Goal: Information Seeking & Learning: Learn about a topic

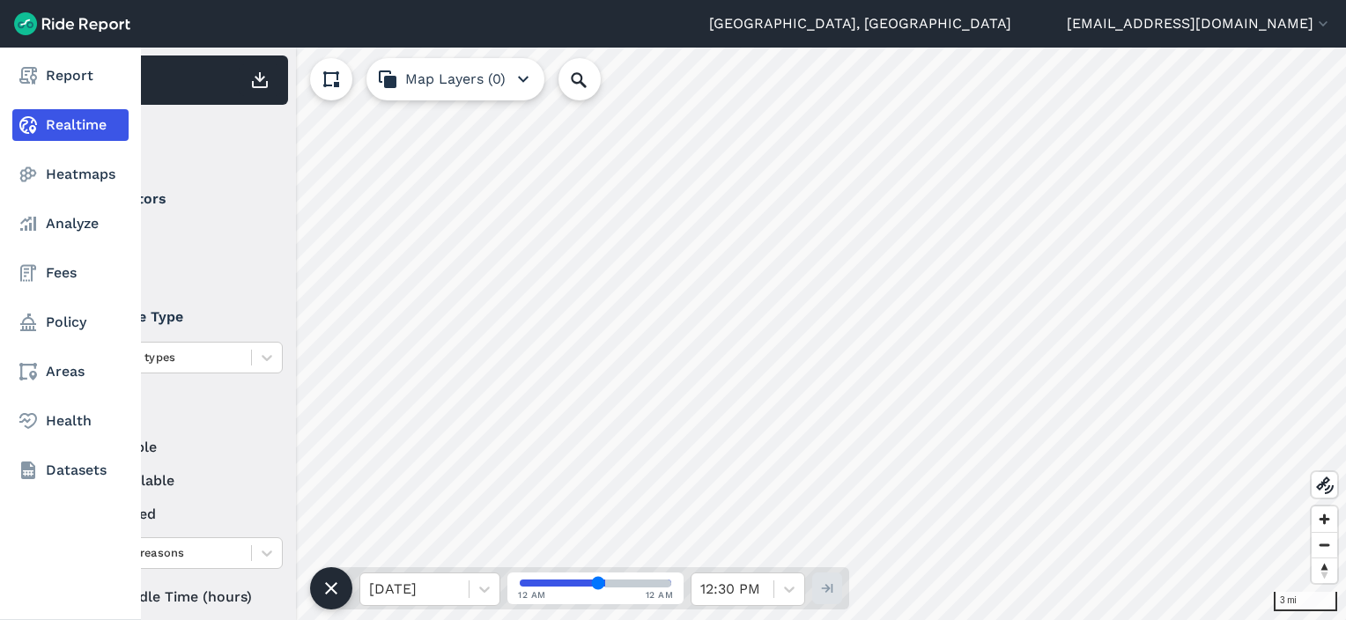
click at [11, 172] on nav "Report Realtime Heatmaps Analyze Fees Policy Areas Health Datasets" at bounding box center [70, 273] width 141 height 451
click at [44, 169] on link "Heatmaps" at bounding box center [70, 175] width 116 height 32
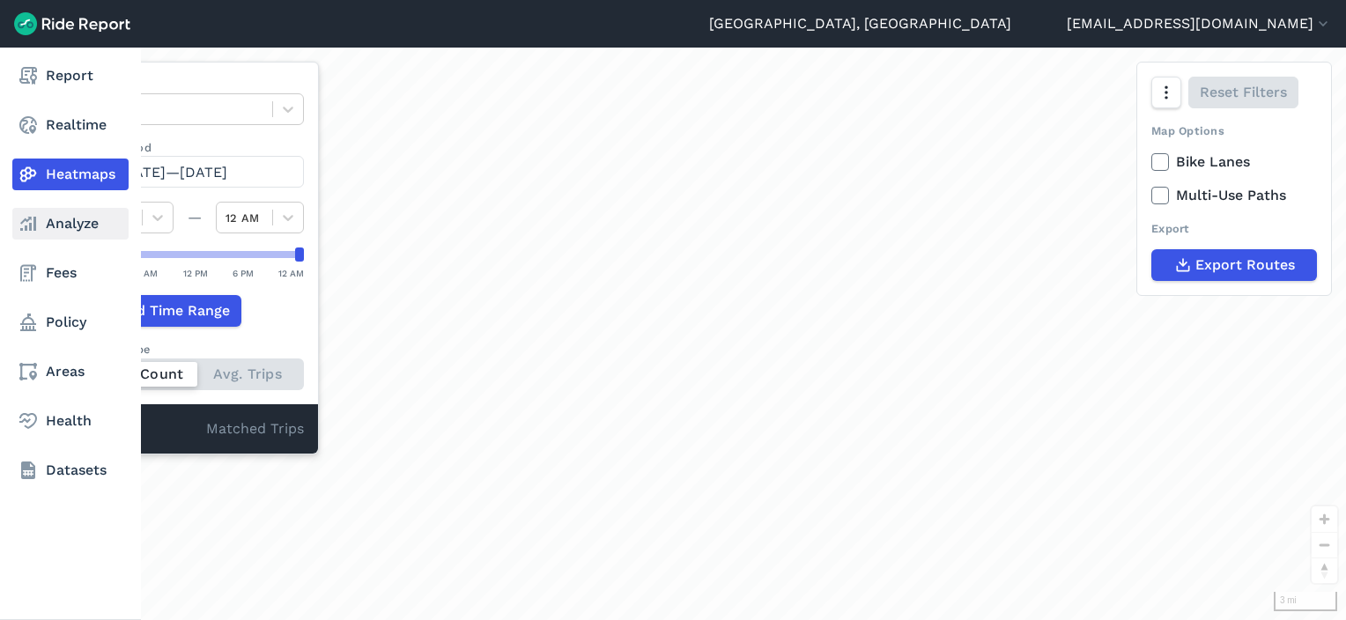
click at [62, 233] on link "Analyze" at bounding box center [70, 224] width 116 height 32
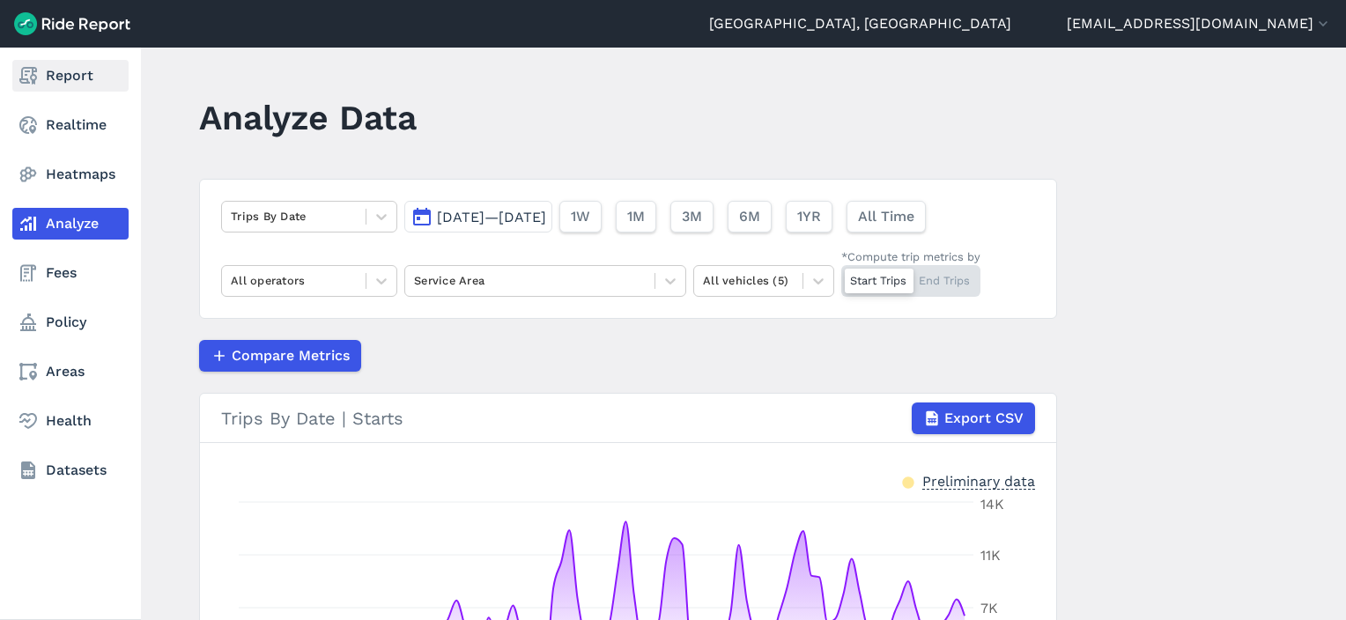
drag, startPoint x: 61, startPoint y: 121, endPoint x: 65, endPoint y: 69, distance: 52.2
click at [61, 121] on link "Realtime" at bounding box center [70, 125] width 116 height 32
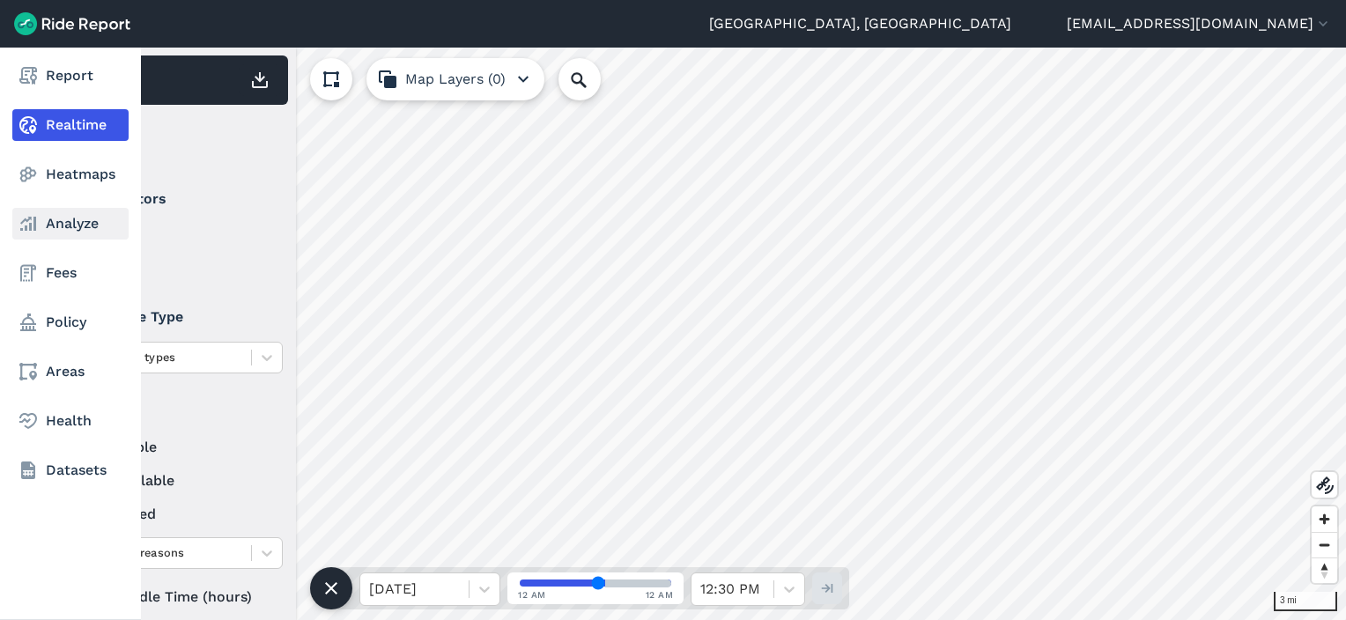
click at [63, 220] on link "Analyze" at bounding box center [70, 224] width 116 height 32
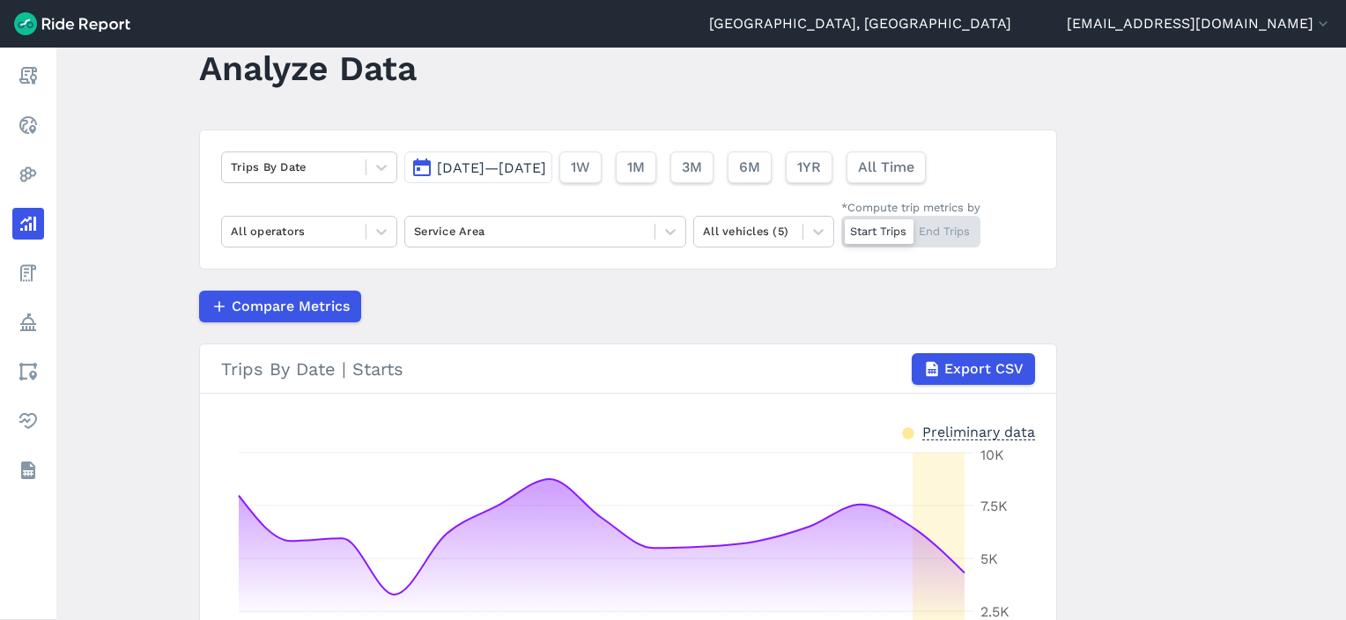
scroll to position [49, 0]
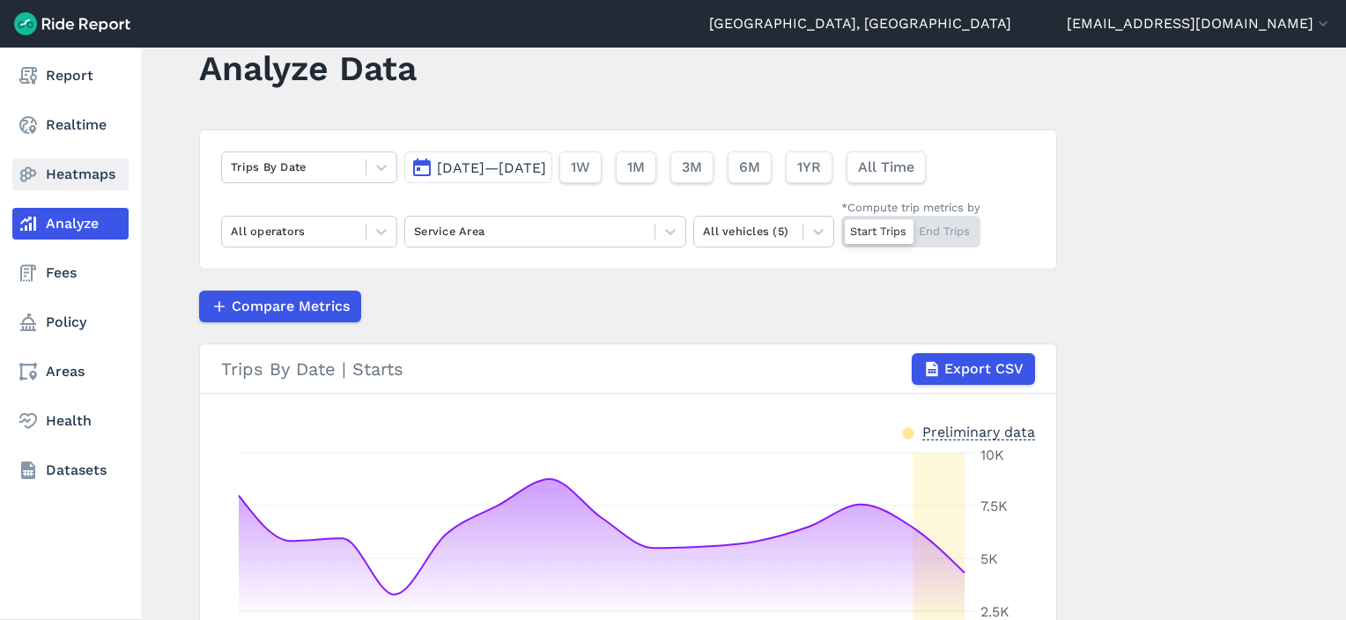
click at [41, 179] on link "Heatmaps" at bounding box center [70, 175] width 116 height 32
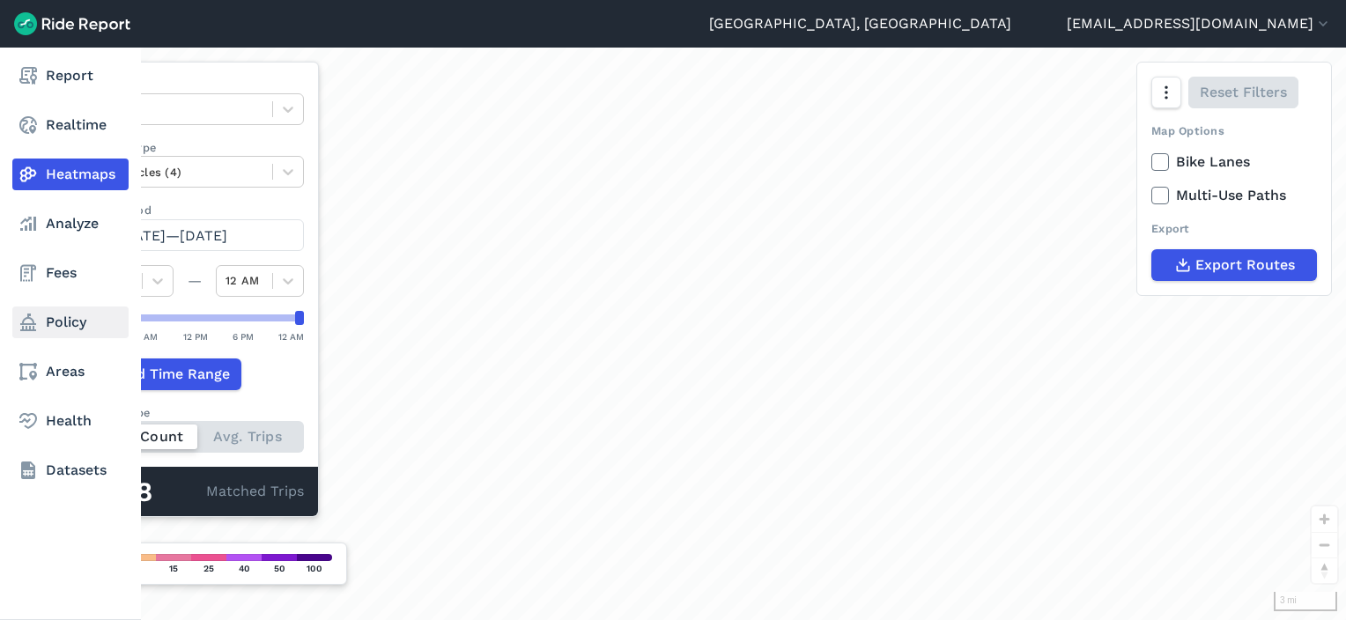
click at [63, 325] on link "Policy" at bounding box center [70, 323] width 116 height 32
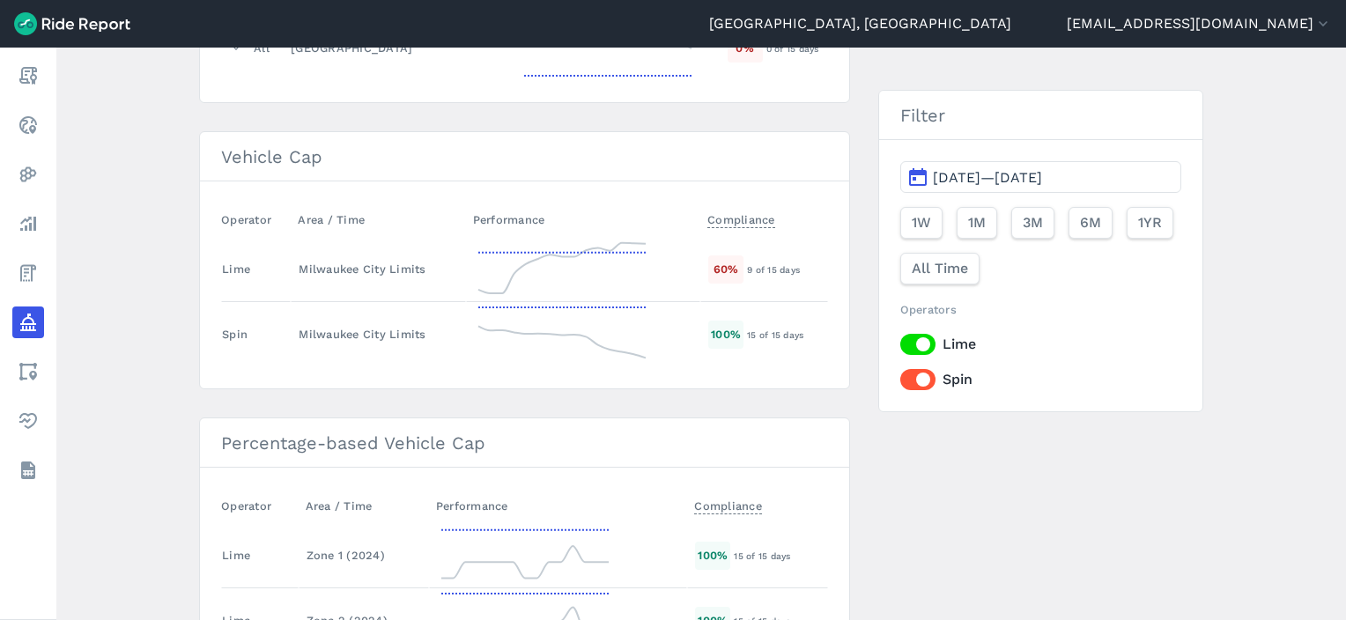
scroll to position [2664, 0]
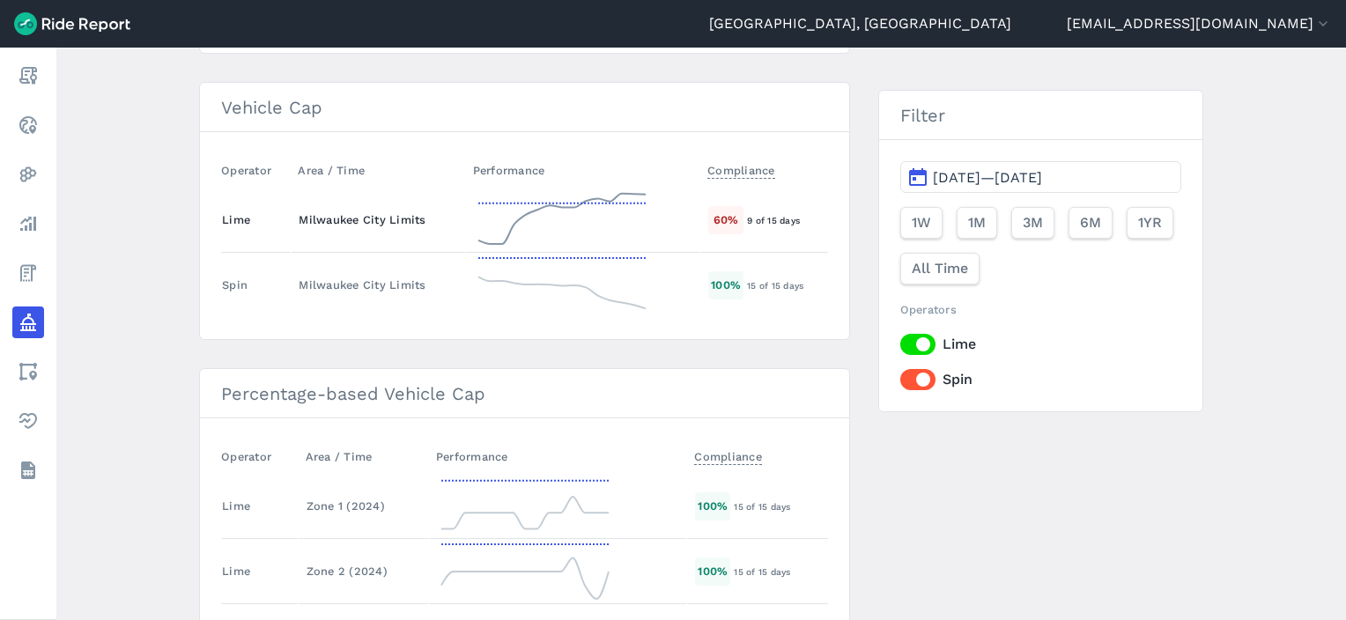
click at [391, 211] on div "Milwaukee City Limits" at bounding box center [378, 219] width 159 height 17
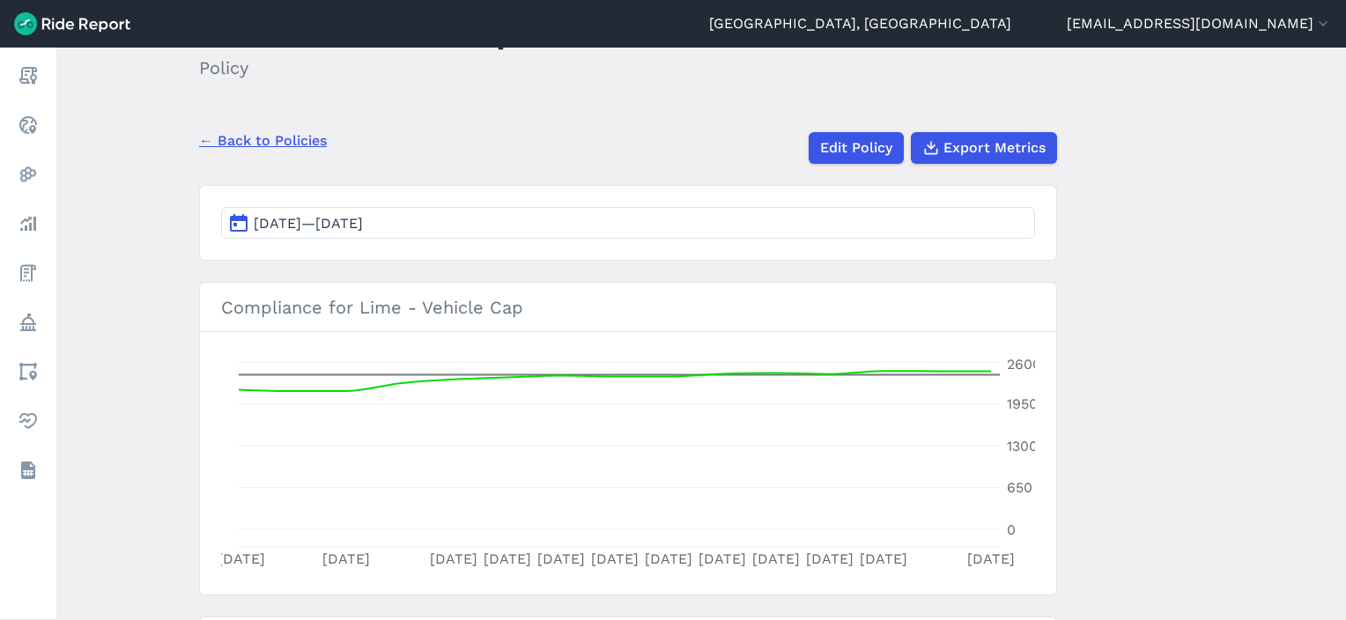
scroll to position [85, 0]
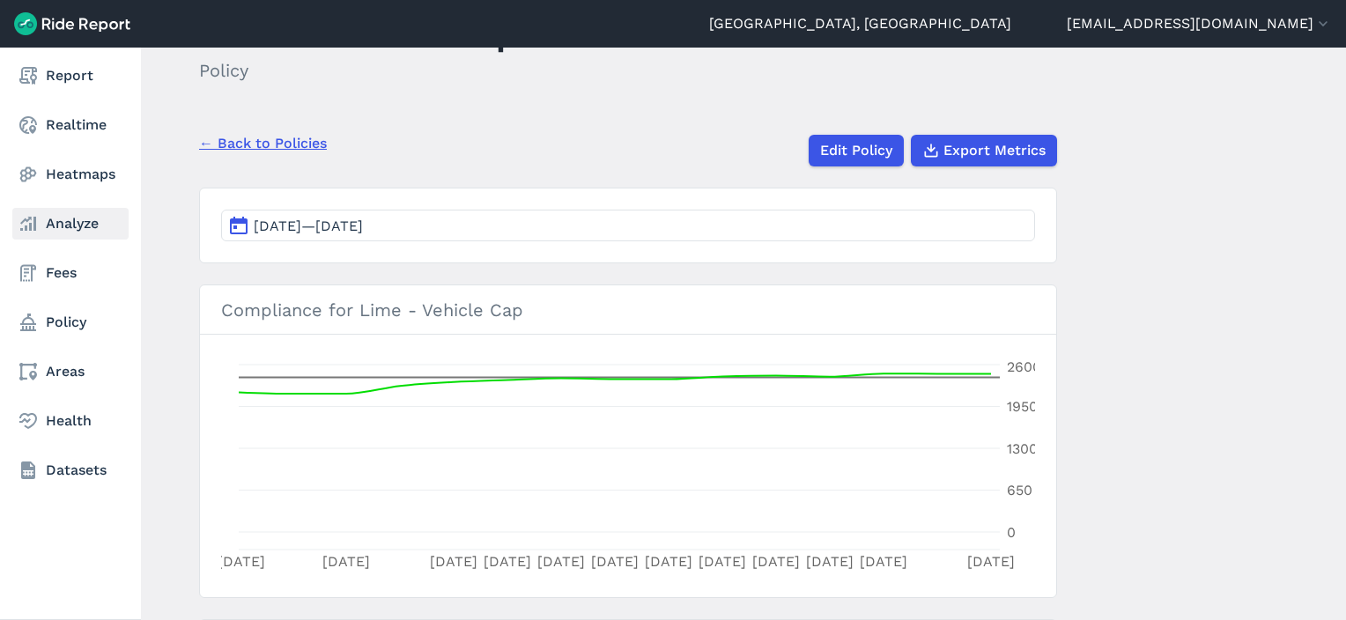
click at [68, 215] on link "Analyze" at bounding box center [70, 224] width 116 height 32
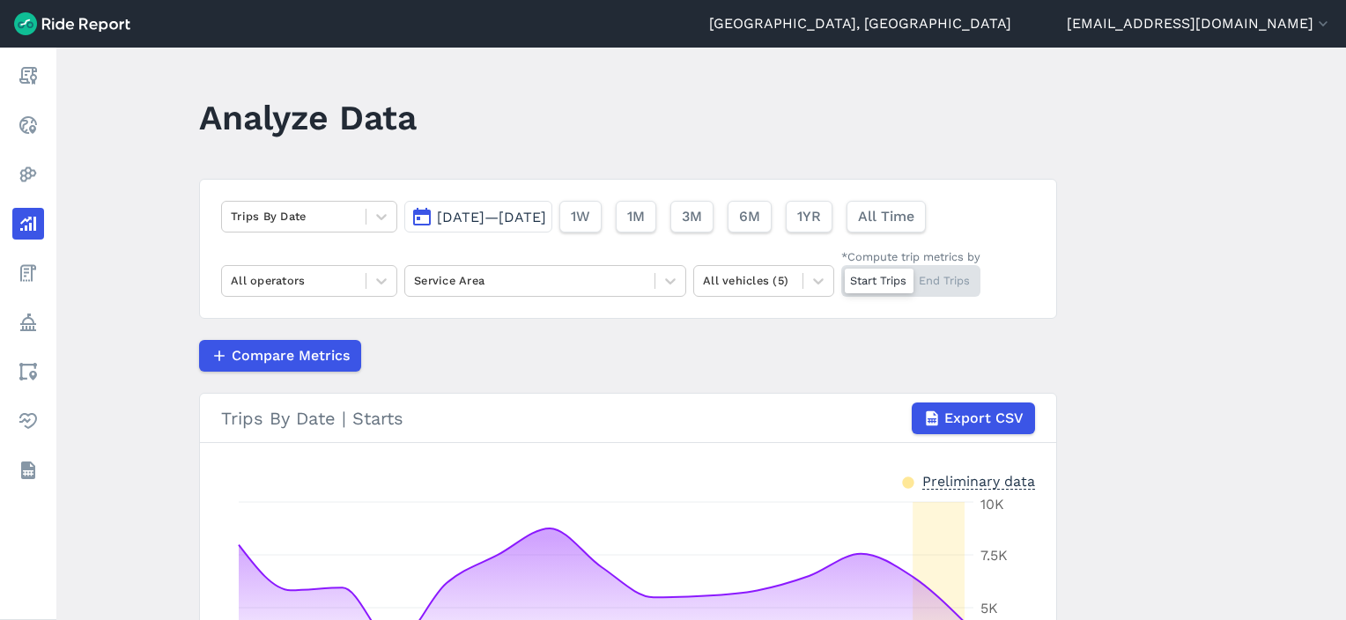
click at [462, 223] on span "[DATE]—[DATE]" at bounding box center [491, 217] width 109 height 17
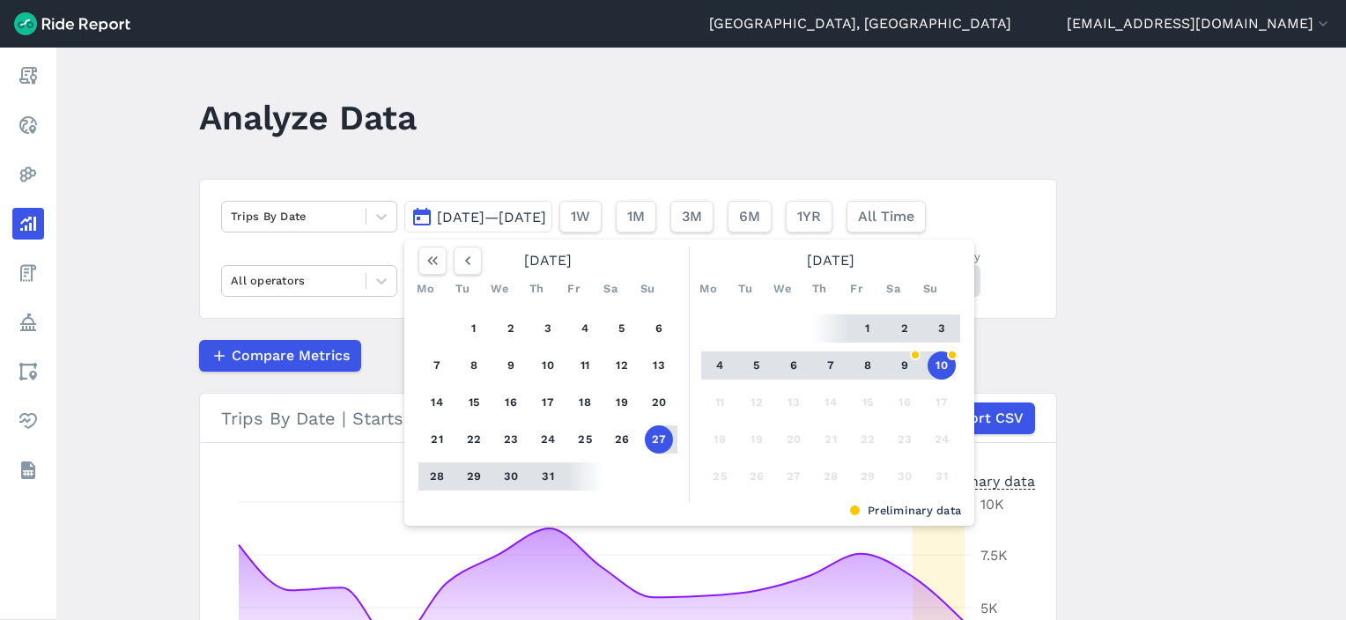
click at [544, 154] on header "Analyze Data" at bounding box center [638, 124] width 879 height 68
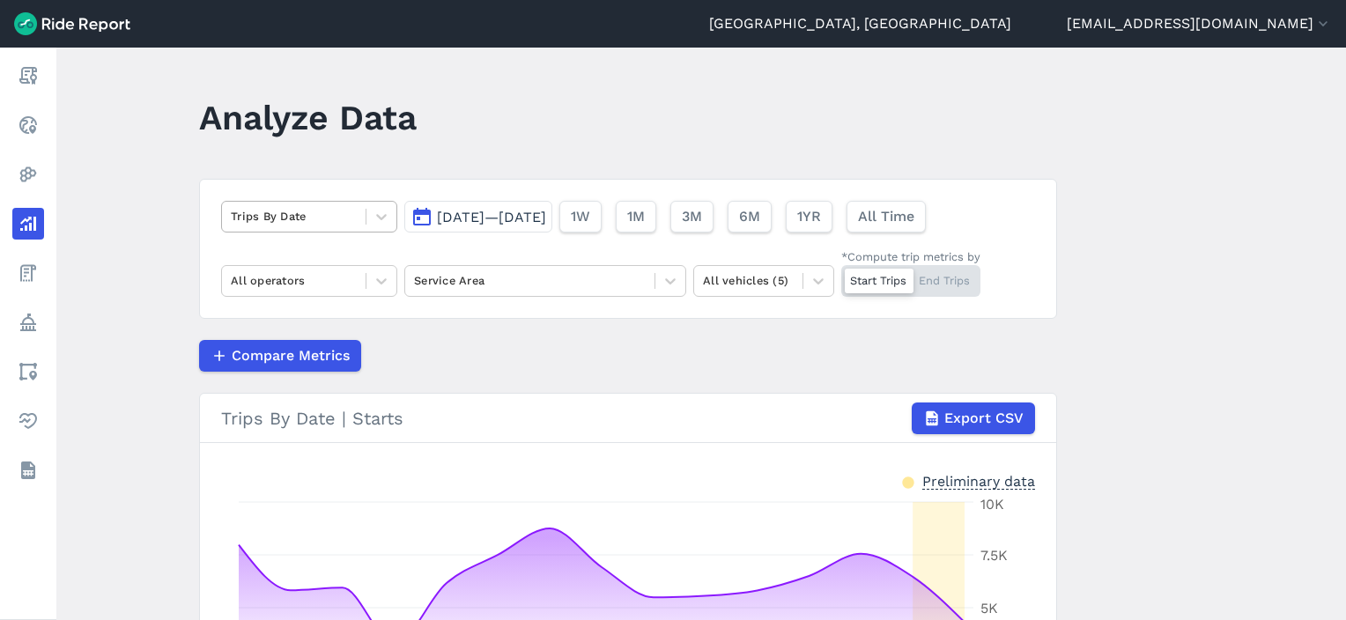
click at [277, 206] on div at bounding box center [294, 216] width 126 height 20
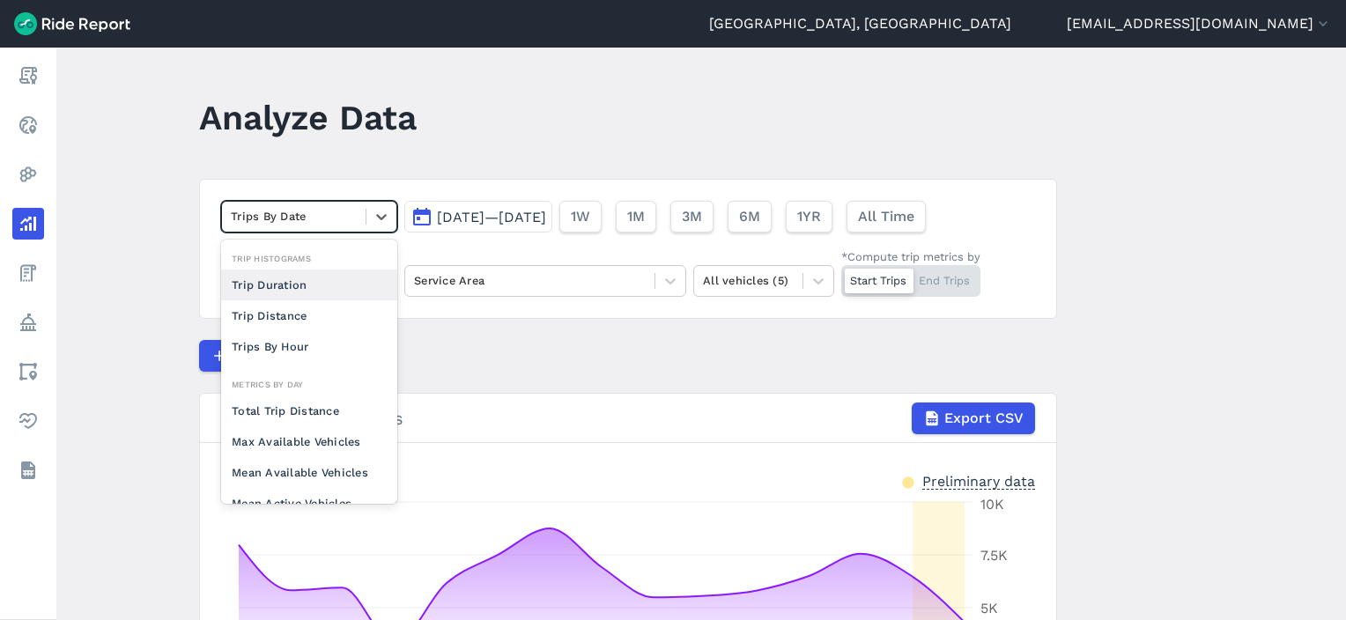
click at [186, 197] on main "Analyze Data option Trip Duration focused, 0 of 2. 10 results available. Use Up…" at bounding box center [701, 334] width 1290 height 573
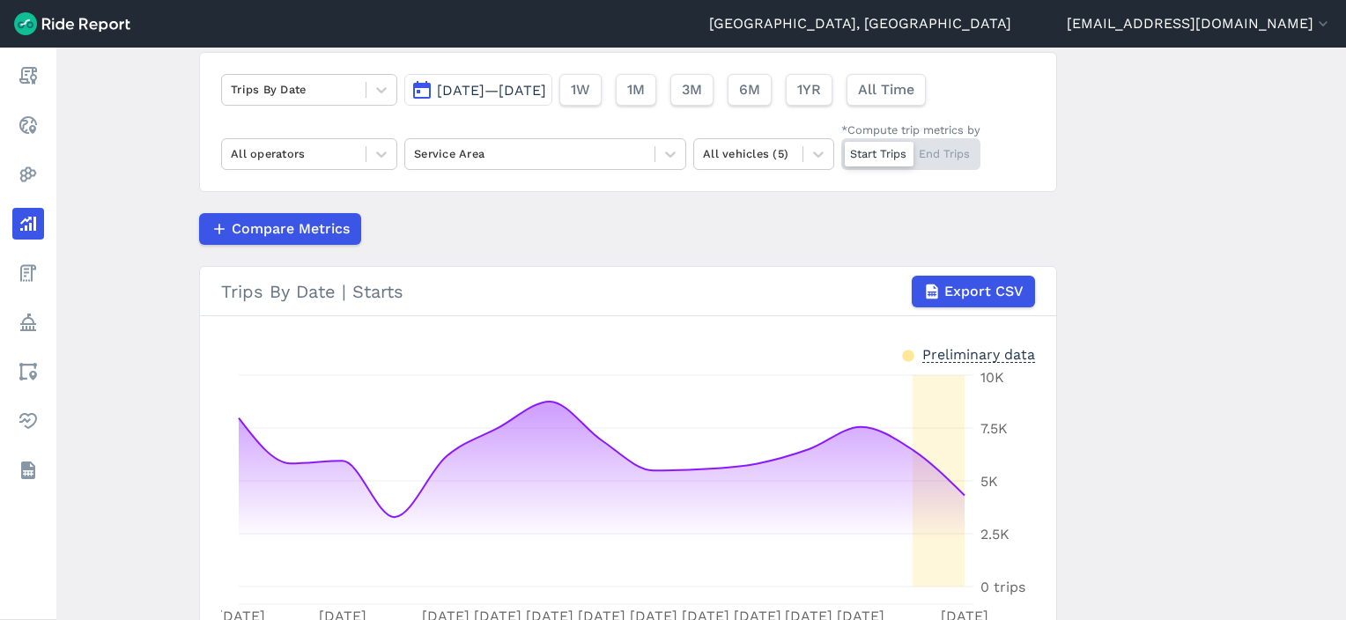
scroll to position [126, 0]
click at [472, 153] on div at bounding box center [530, 154] width 232 height 20
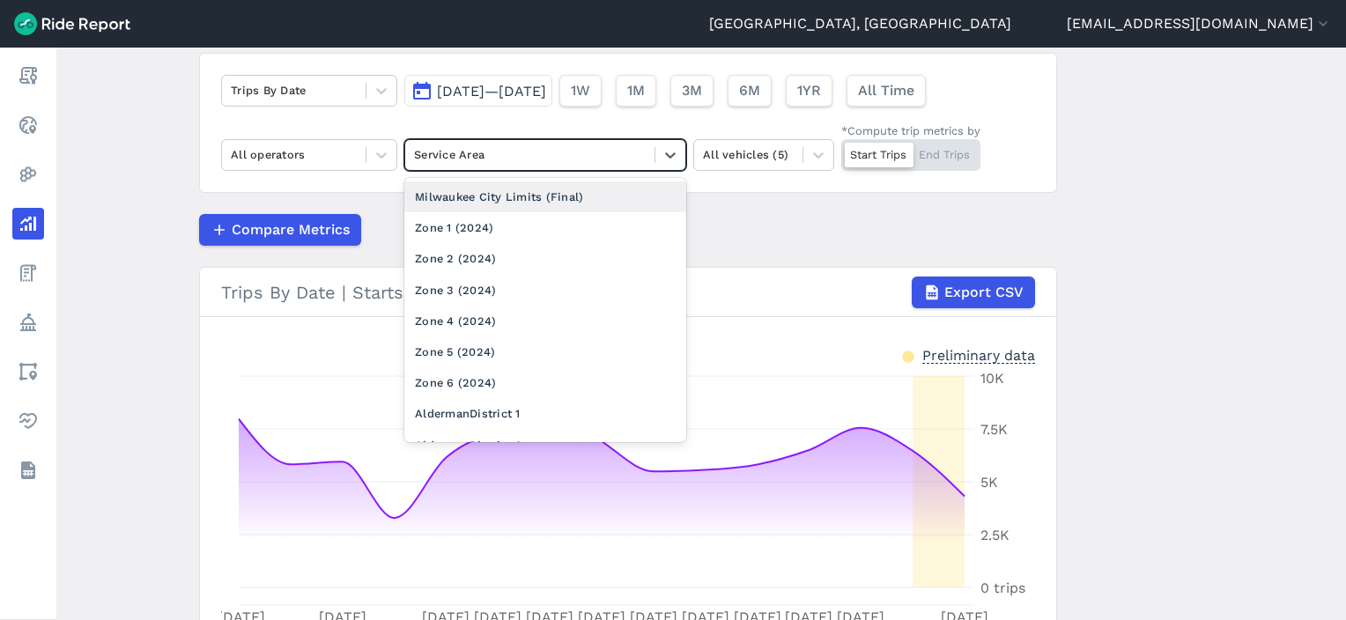
click at [464, 200] on div "Milwaukee City Limits (Final)" at bounding box center [545, 196] width 282 height 31
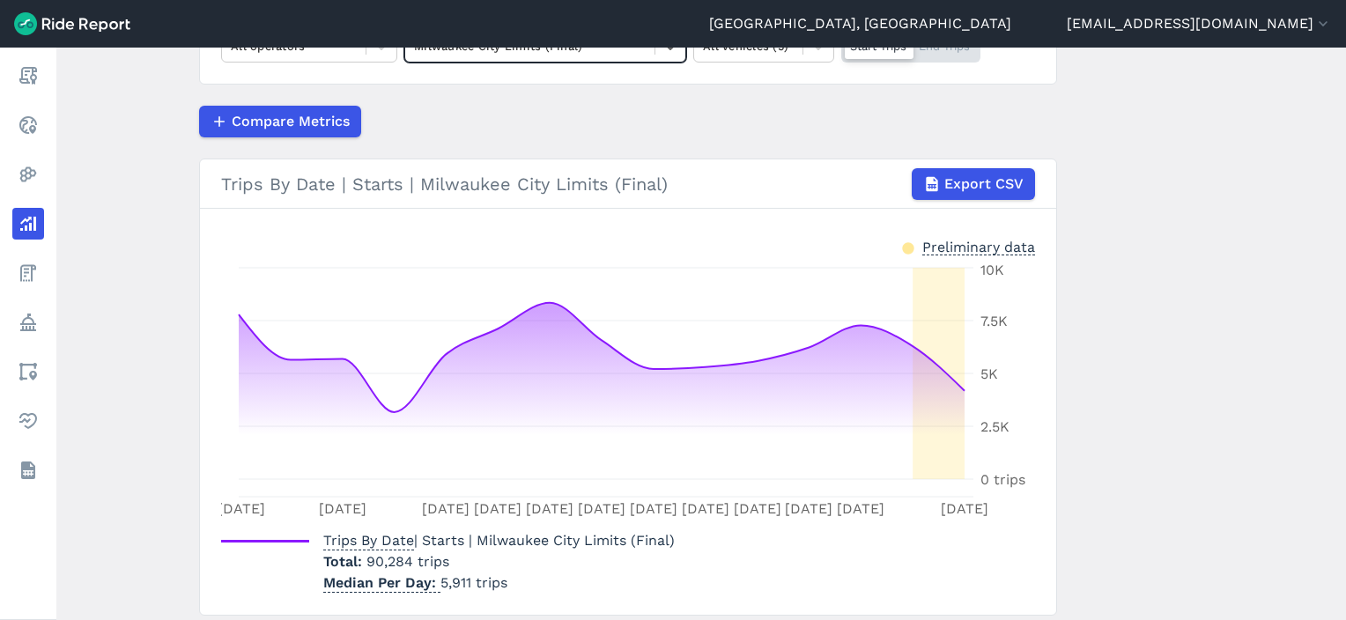
scroll to position [65, 0]
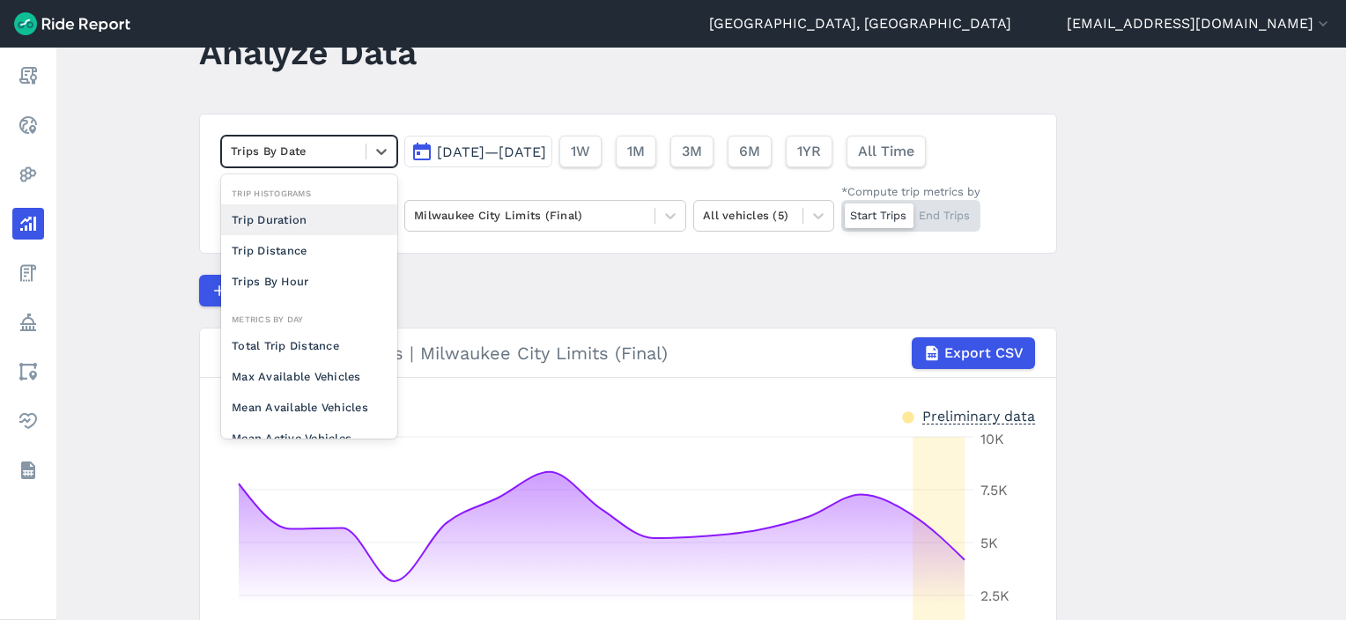
click at [321, 144] on div at bounding box center [294, 151] width 126 height 20
click at [292, 266] on div "Trips By Hour" at bounding box center [309, 281] width 176 height 31
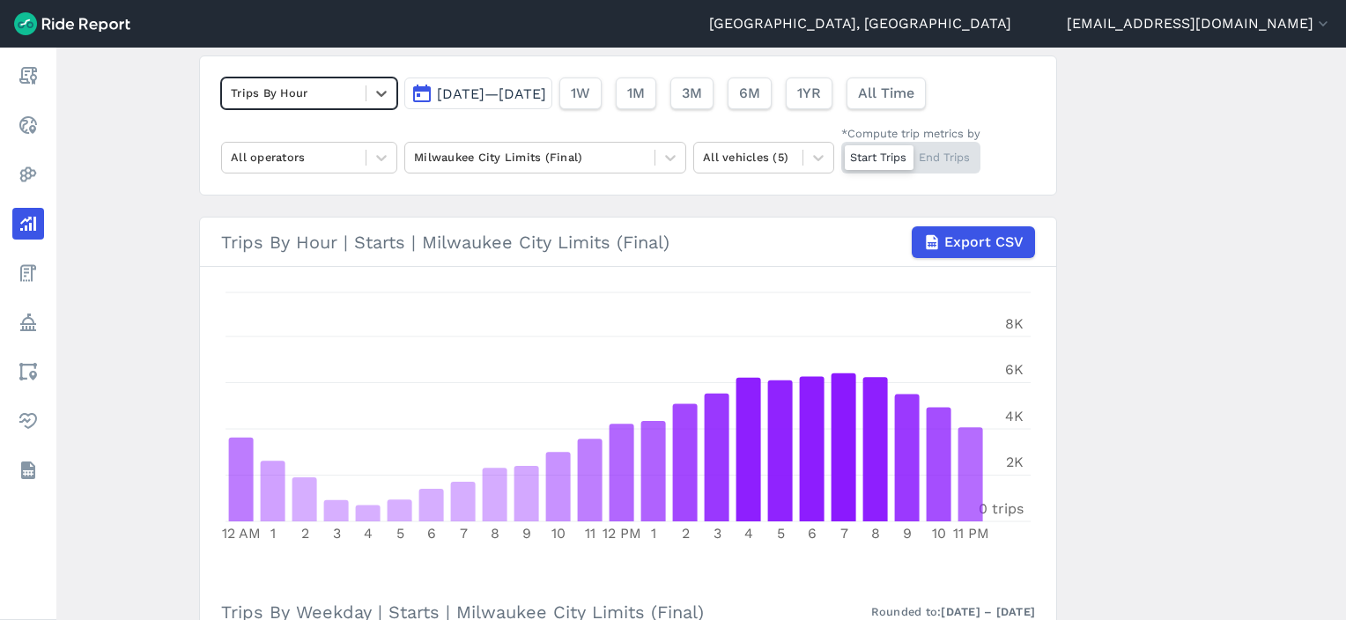
scroll to position [123, 0]
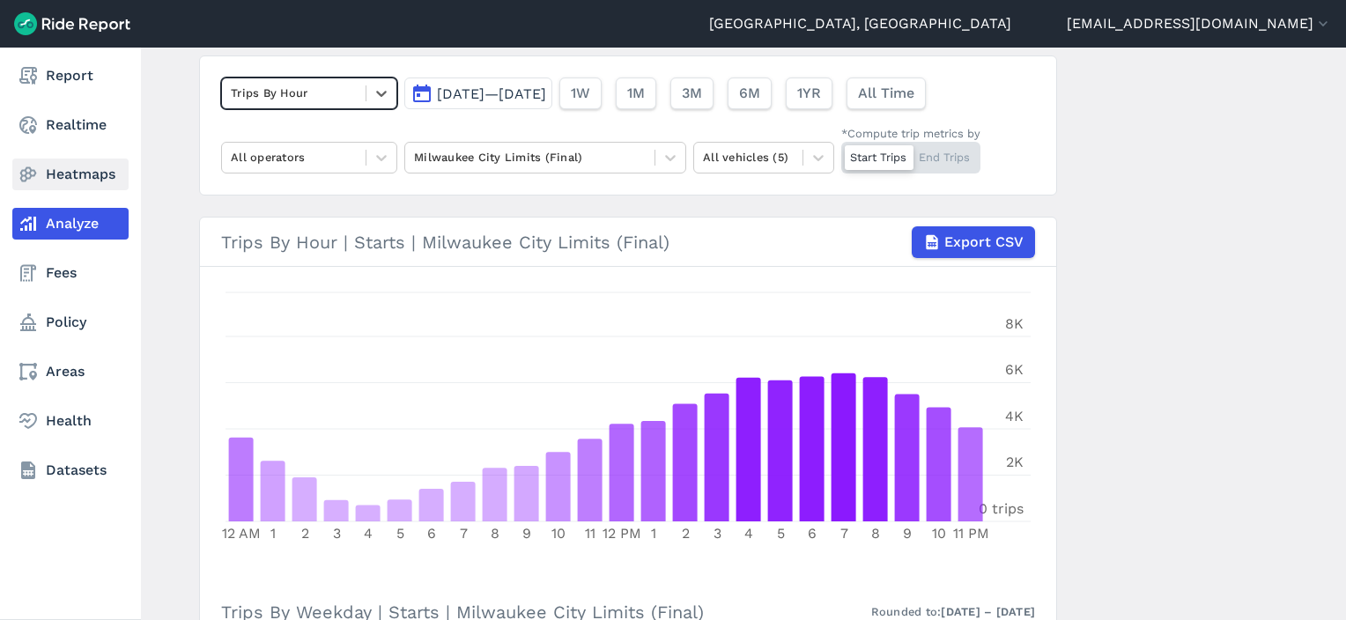
click at [50, 170] on link "Heatmaps" at bounding box center [70, 175] width 116 height 32
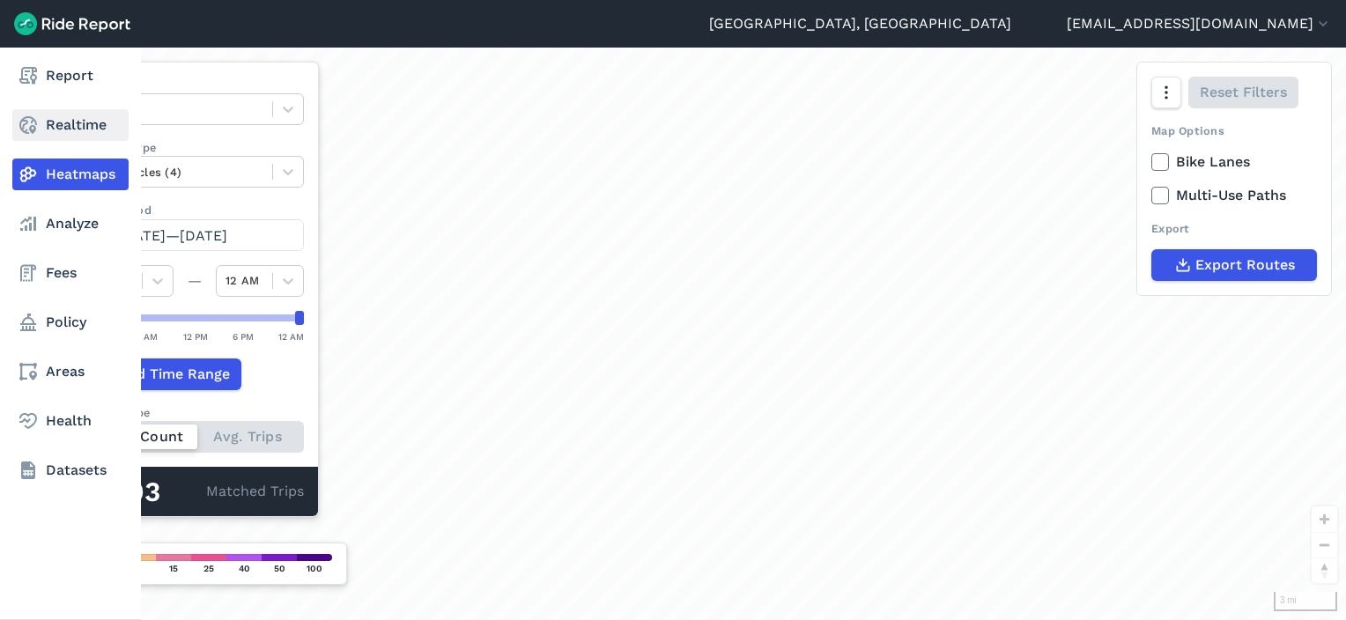
click at [58, 137] on link "Realtime" at bounding box center [70, 125] width 116 height 32
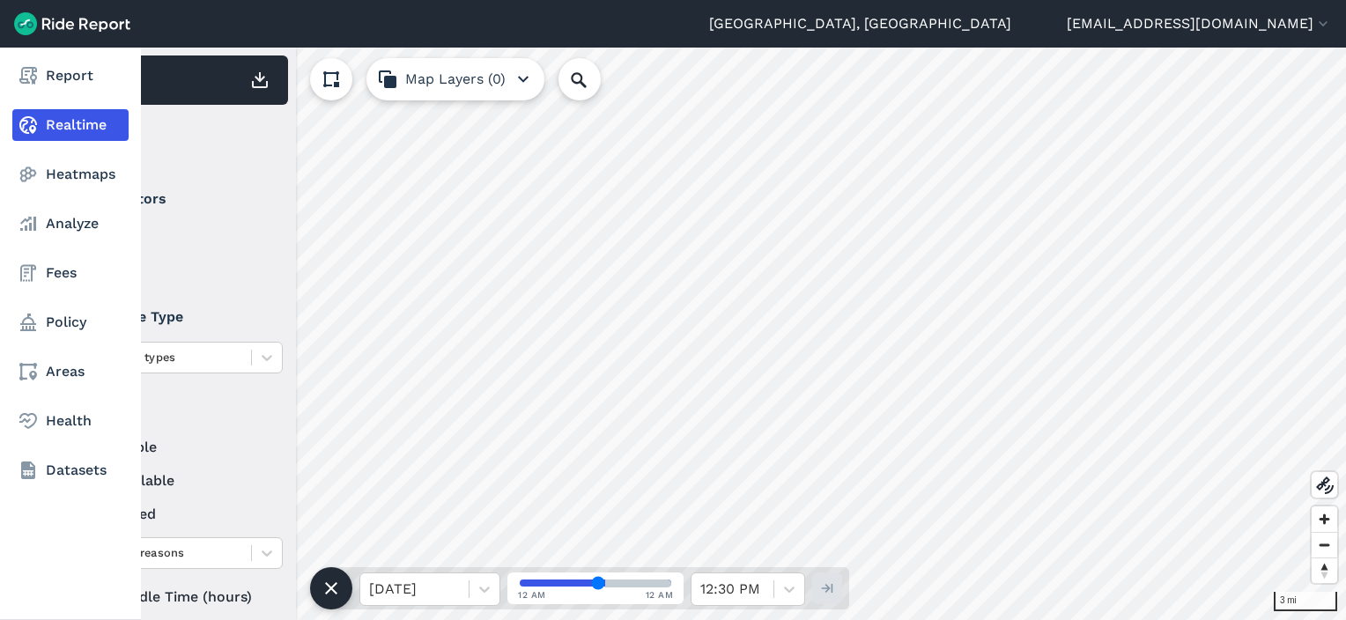
click at [58, 126] on link "Realtime" at bounding box center [70, 125] width 116 height 32
click at [27, 173] on use at bounding box center [28, 174] width 17 height 15
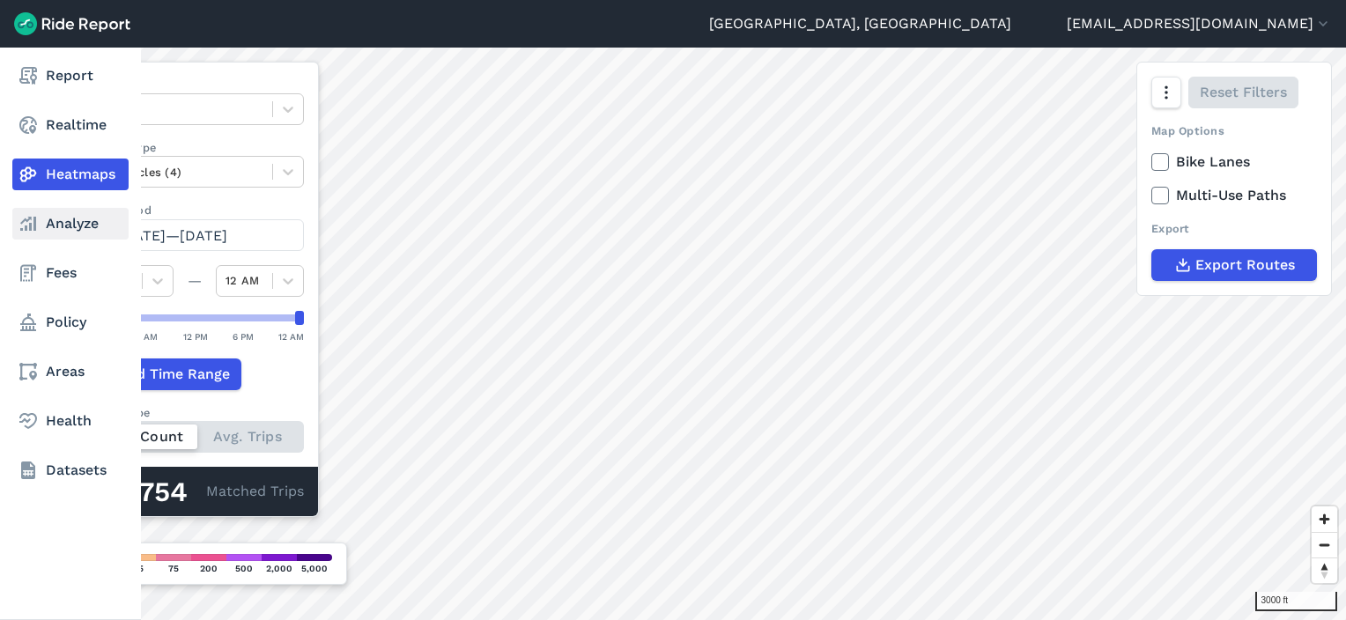
click at [51, 225] on link "Analyze" at bounding box center [70, 224] width 116 height 32
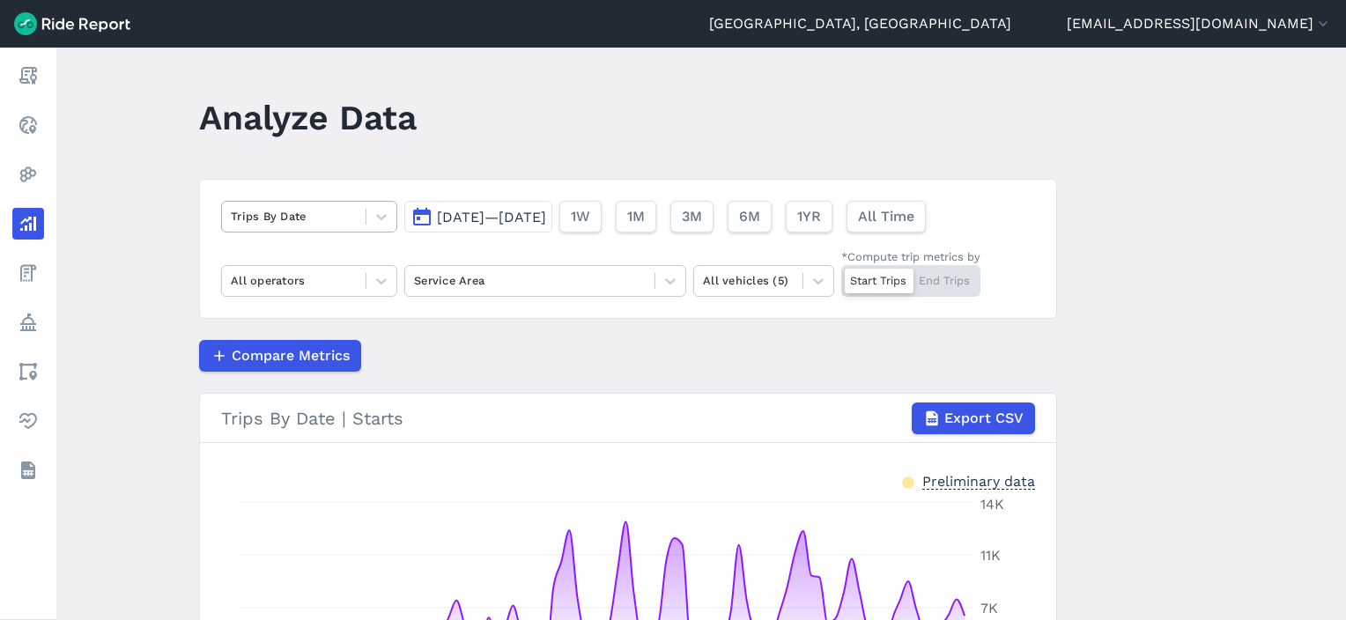
click at [258, 218] on div at bounding box center [294, 216] width 126 height 20
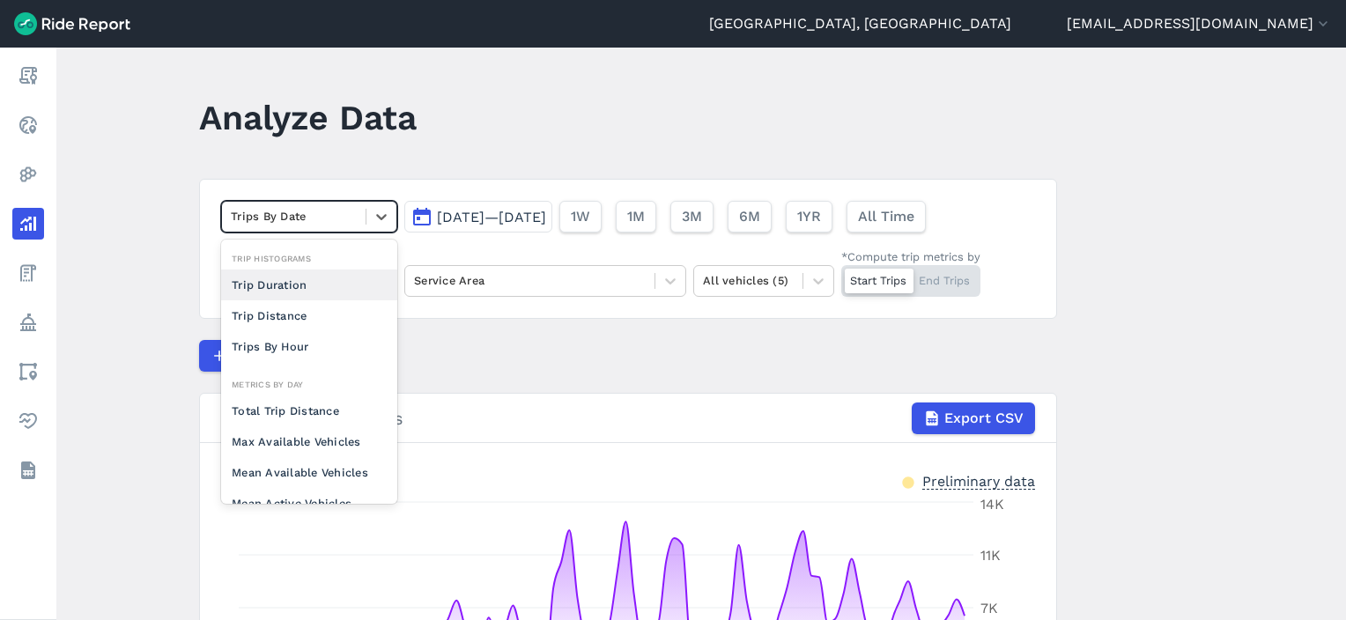
click at [272, 292] on div "Trip Duration" at bounding box center [309, 285] width 176 height 31
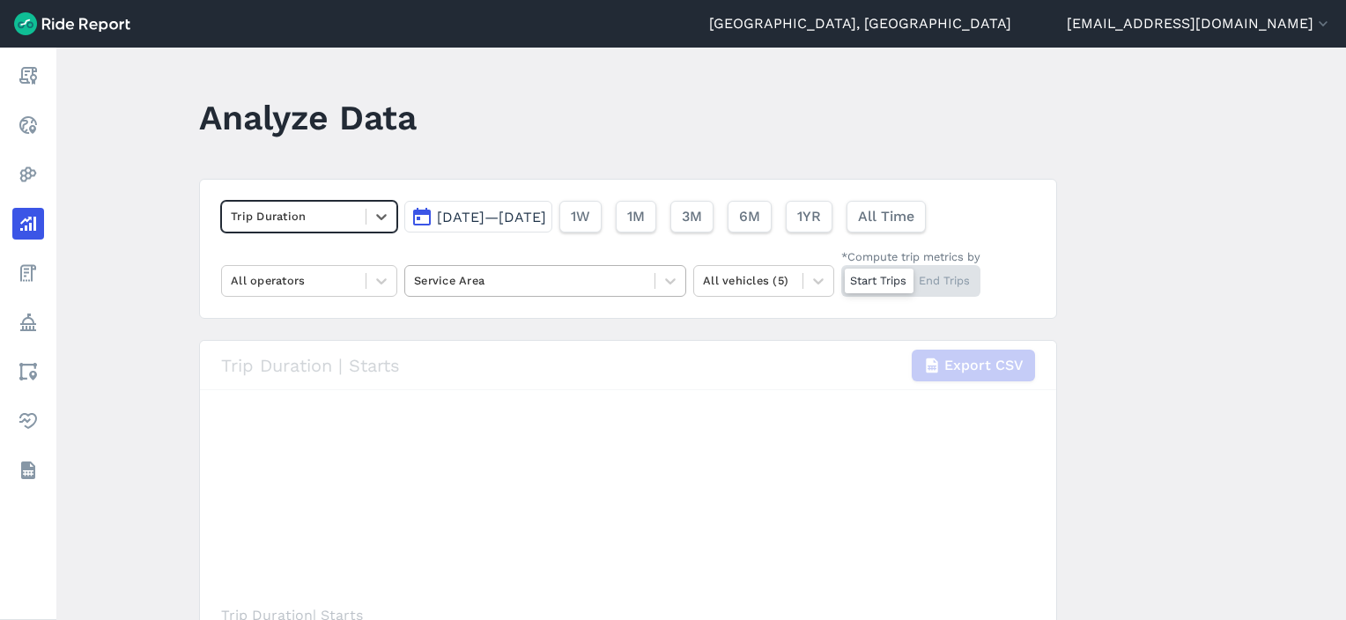
click at [490, 269] on div "Service Area" at bounding box center [529, 280] width 249 height 27
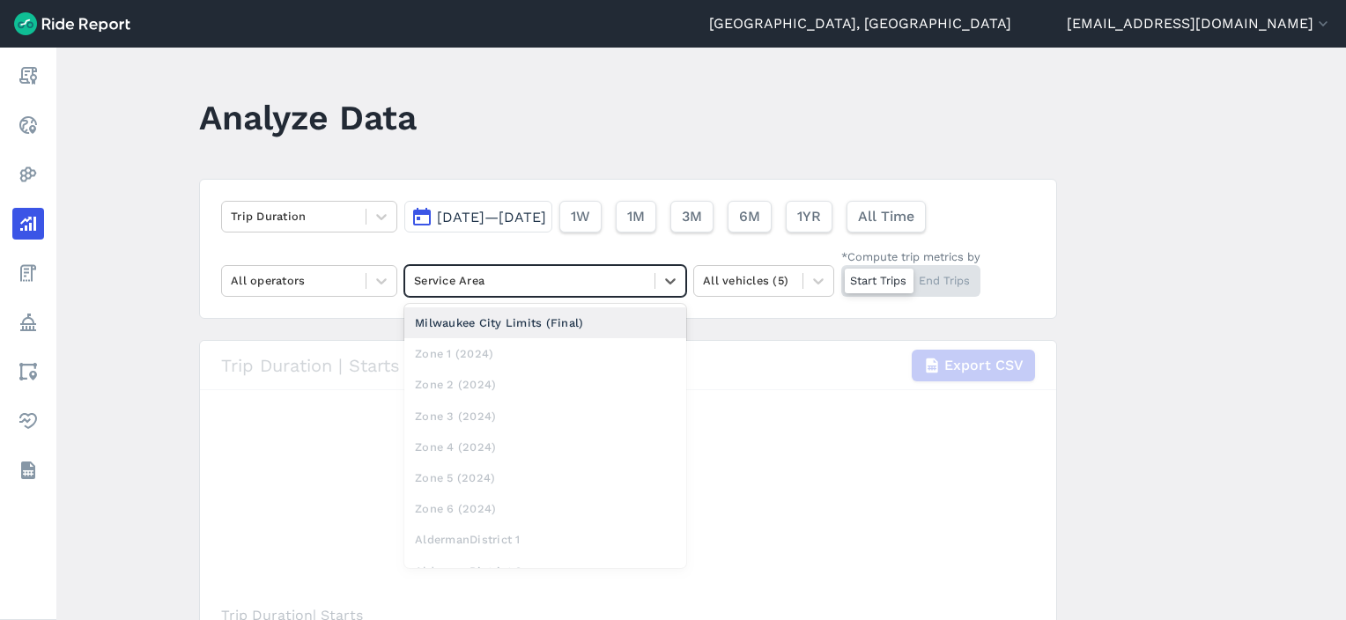
click at [498, 321] on div "Milwaukee City Limits (Final)" at bounding box center [545, 322] width 282 height 31
click at [514, 212] on span "[DATE]—[DATE]" at bounding box center [491, 217] width 109 height 17
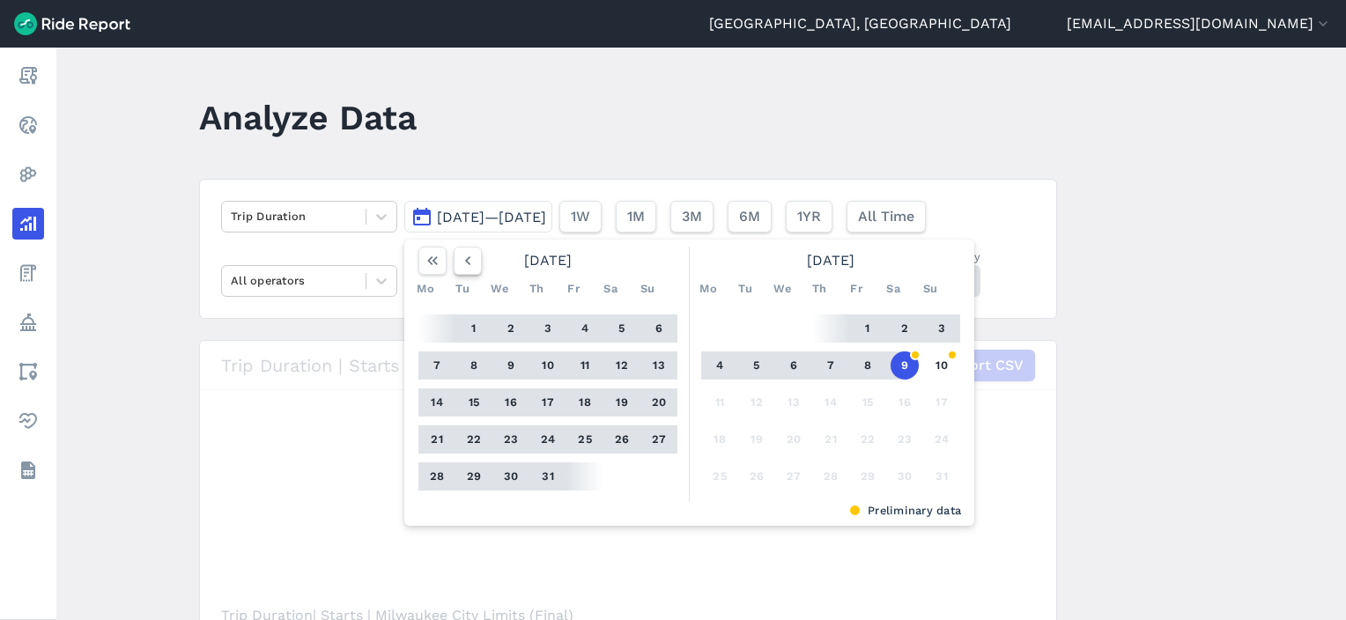
click at [465, 265] on icon "button" at bounding box center [468, 261] width 18 height 18
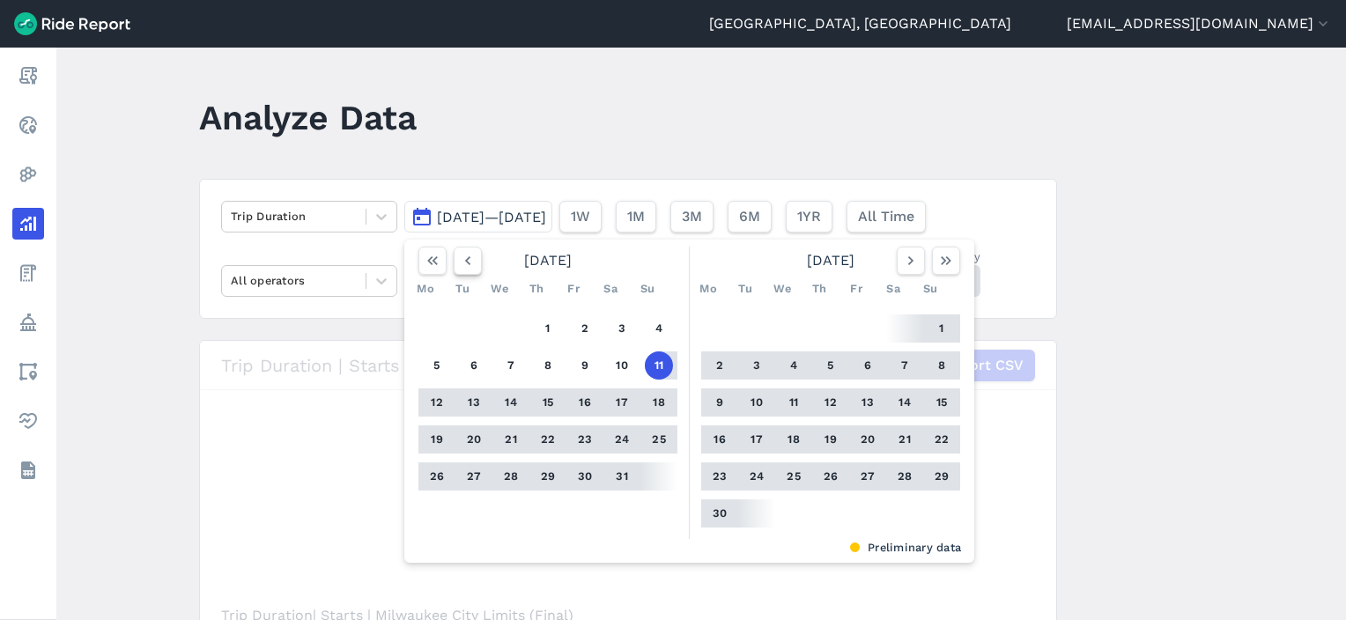
click at [465, 265] on icon "button" at bounding box center [468, 261] width 18 height 18
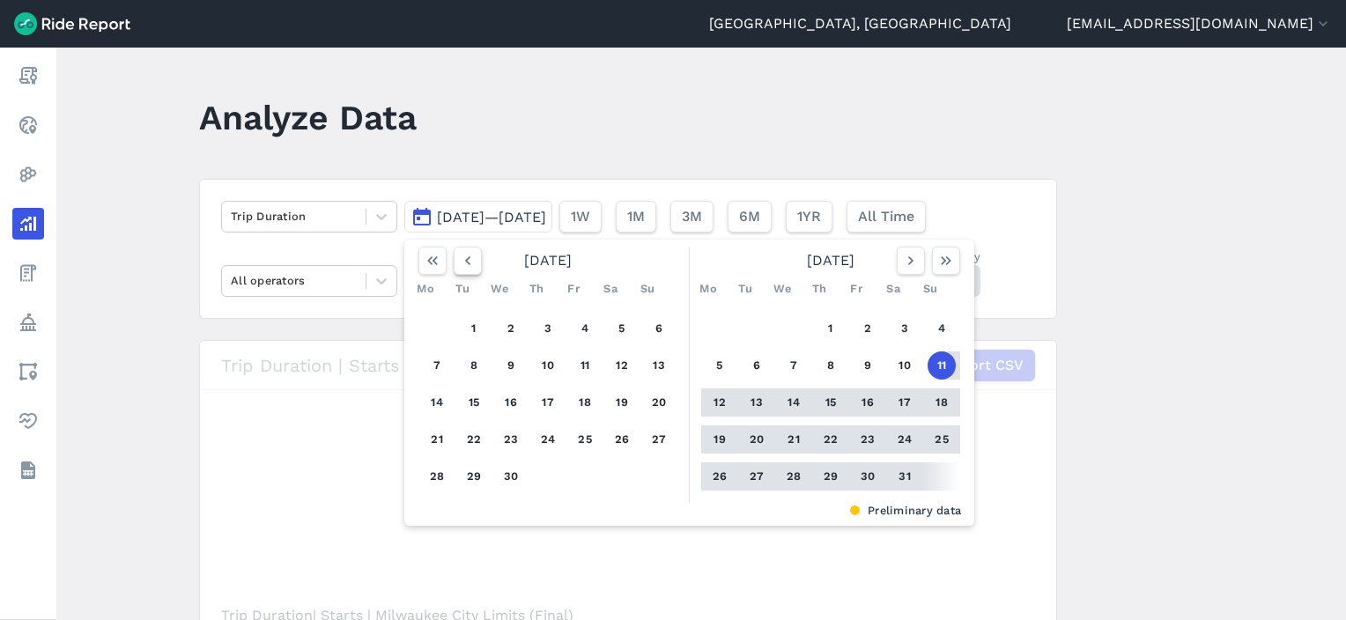
click at [469, 264] on icon "button" at bounding box center [468, 261] width 18 height 18
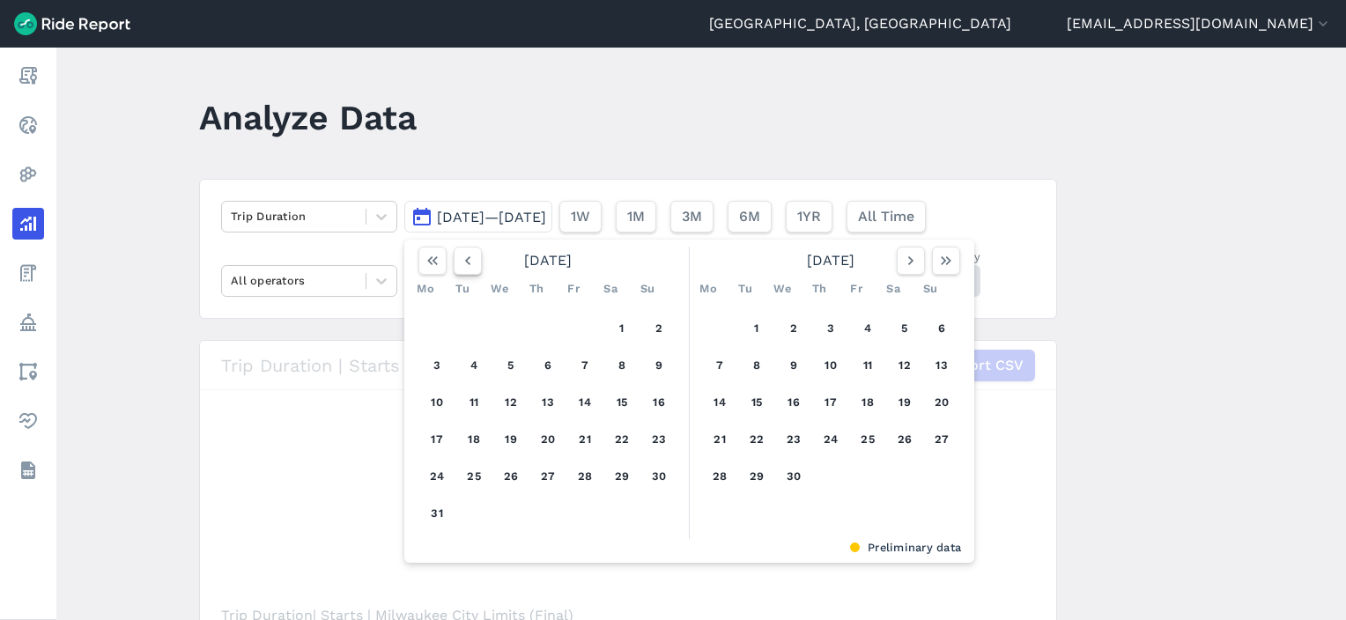
click at [469, 264] on icon "button" at bounding box center [468, 261] width 18 height 18
click at [897, 264] on button "button" at bounding box center [911, 261] width 28 height 28
click at [511, 322] on button "1" at bounding box center [511, 329] width 28 height 28
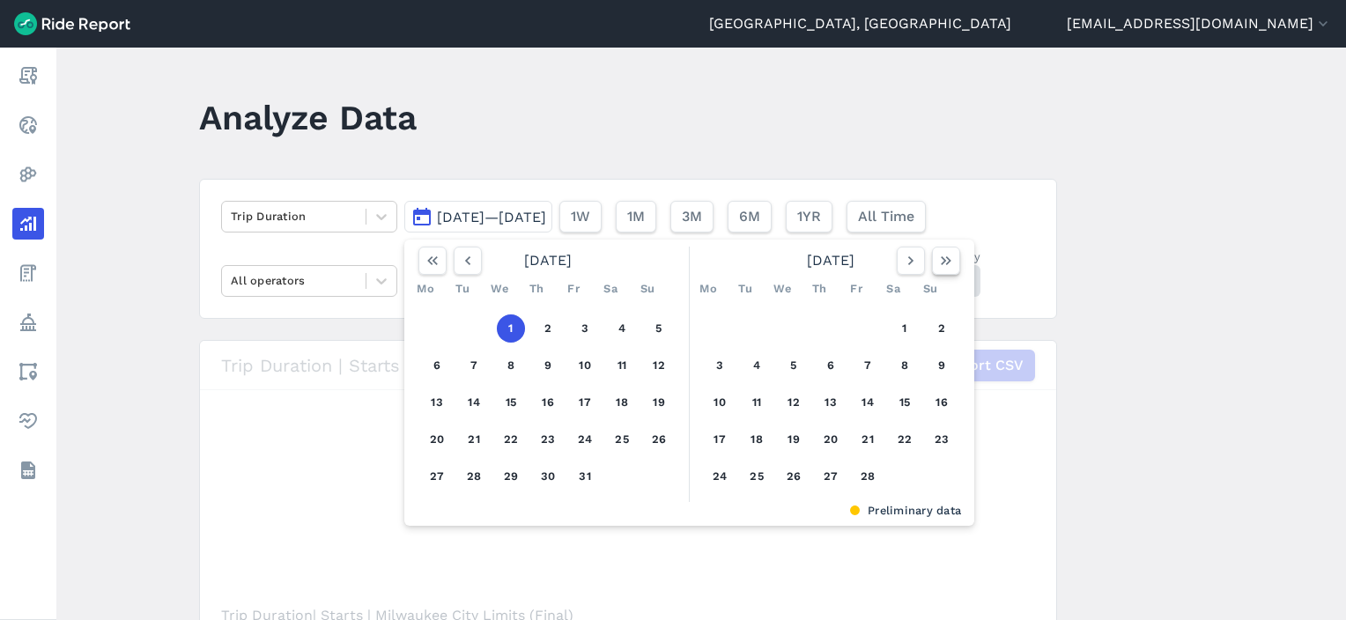
click at [945, 260] on icon "button" at bounding box center [946, 261] width 18 height 18
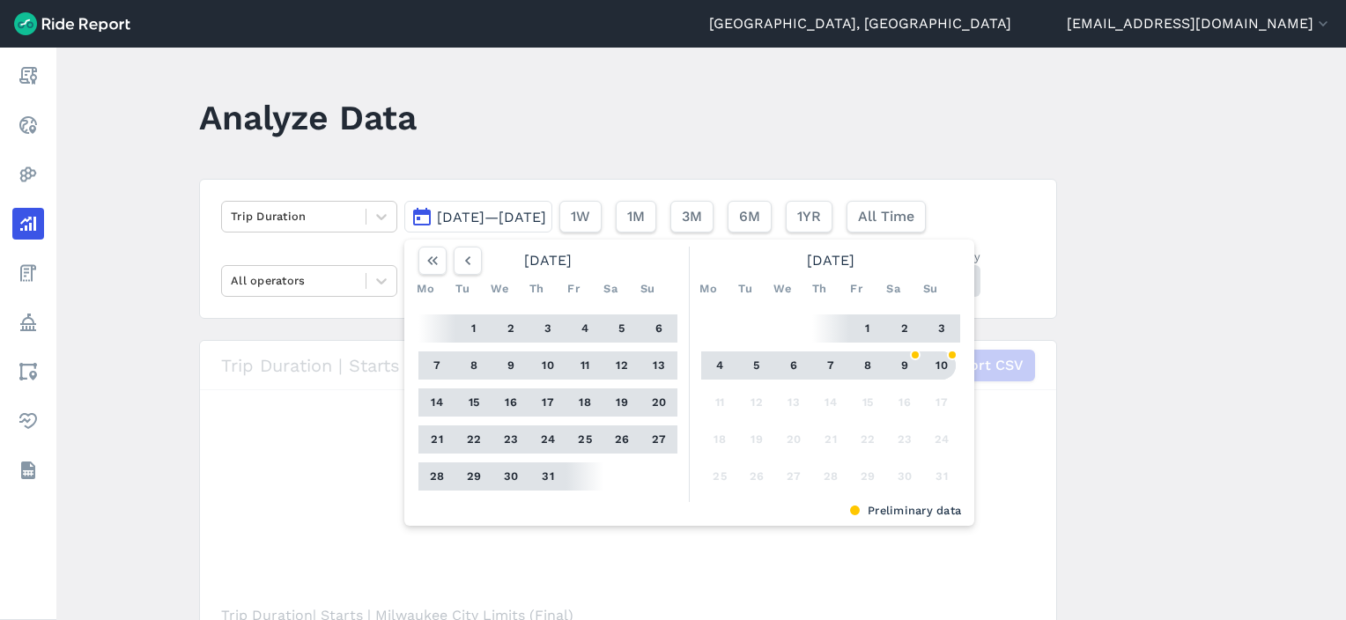
click at [942, 359] on button "10" at bounding box center [942, 366] width 28 height 28
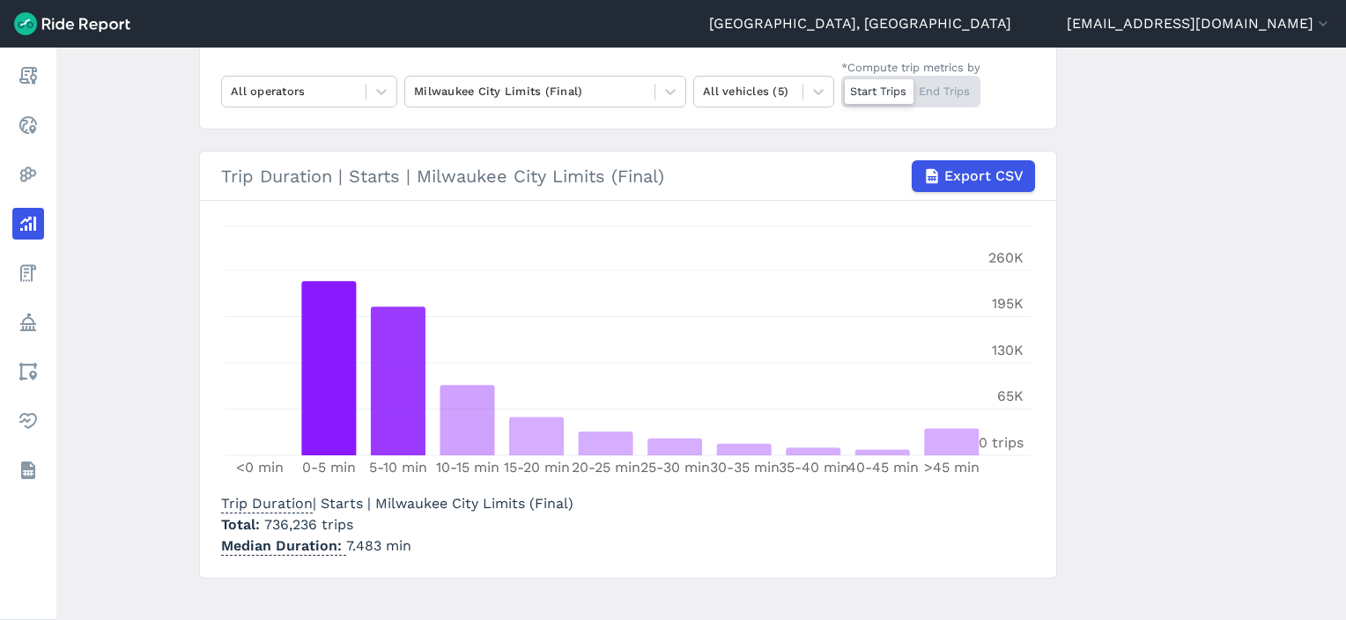
scroll to position [133, 0]
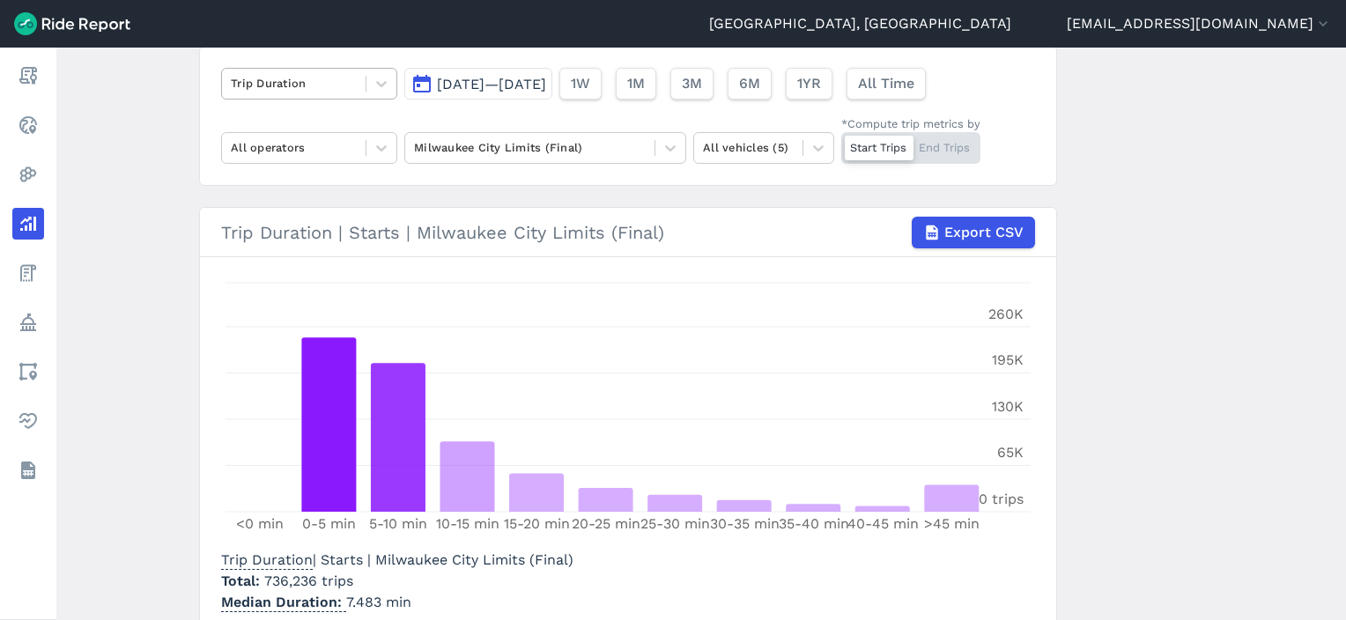
click at [313, 92] on div at bounding box center [294, 83] width 126 height 20
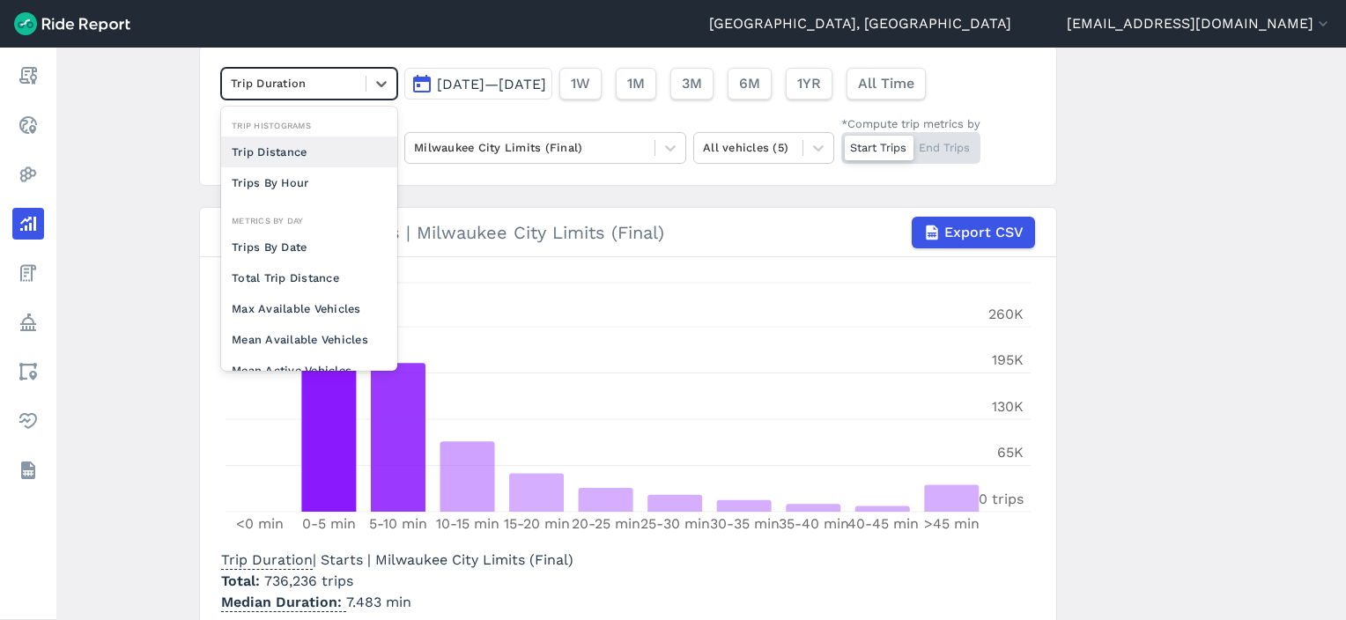
click at [277, 152] on div "Trip Distance" at bounding box center [309, 152] width 176 height 31
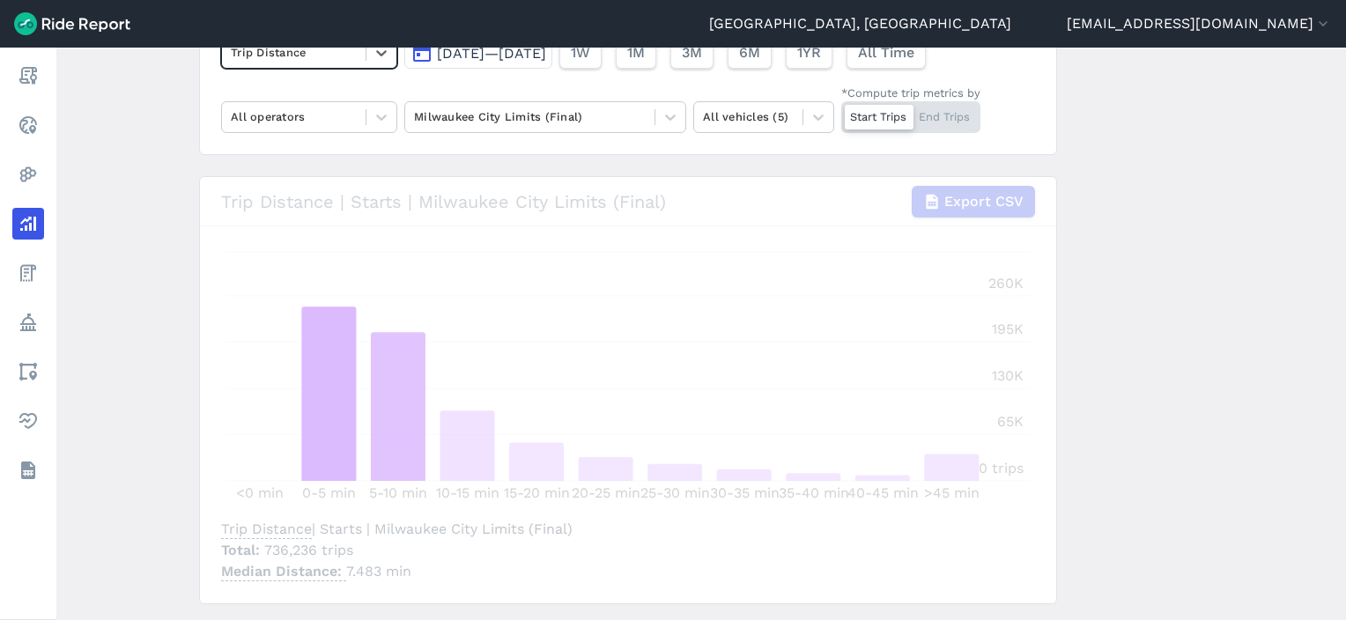
scroll to position [165, 0]
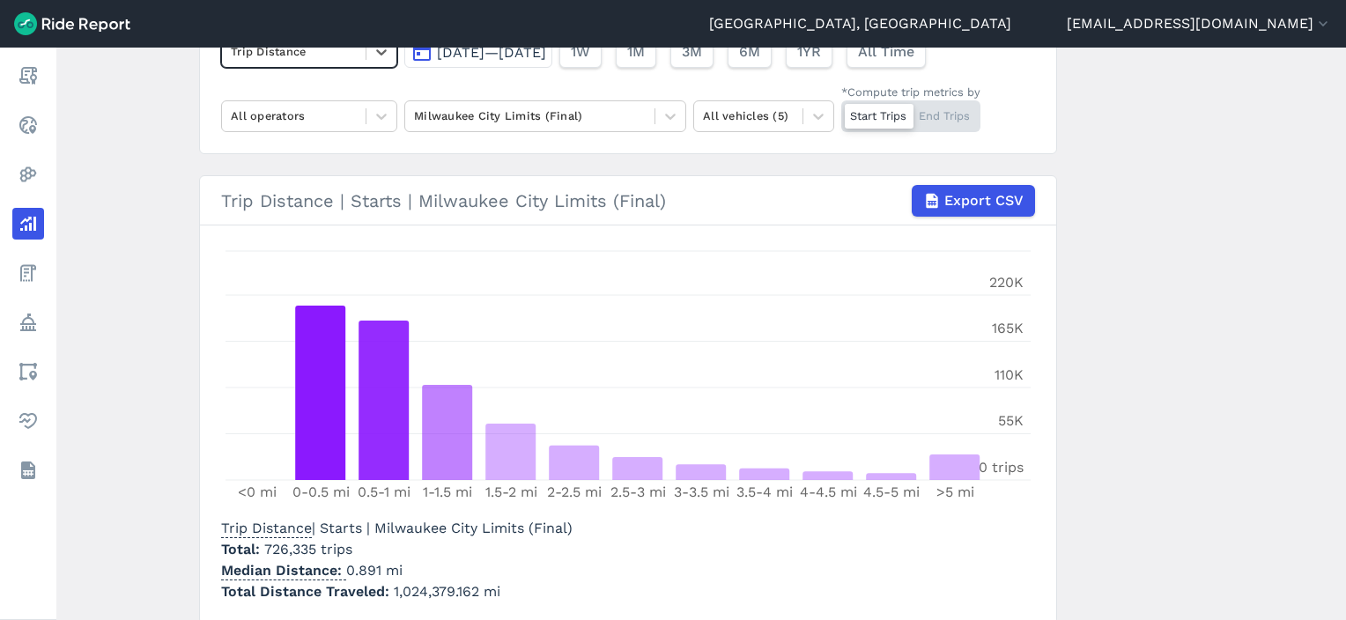
click at [1123, 259] on main "Analyze Data option Trip Distance, selected. Select is focused ,type to refine …" at bounding box center [701, 334] width 1290 height 573
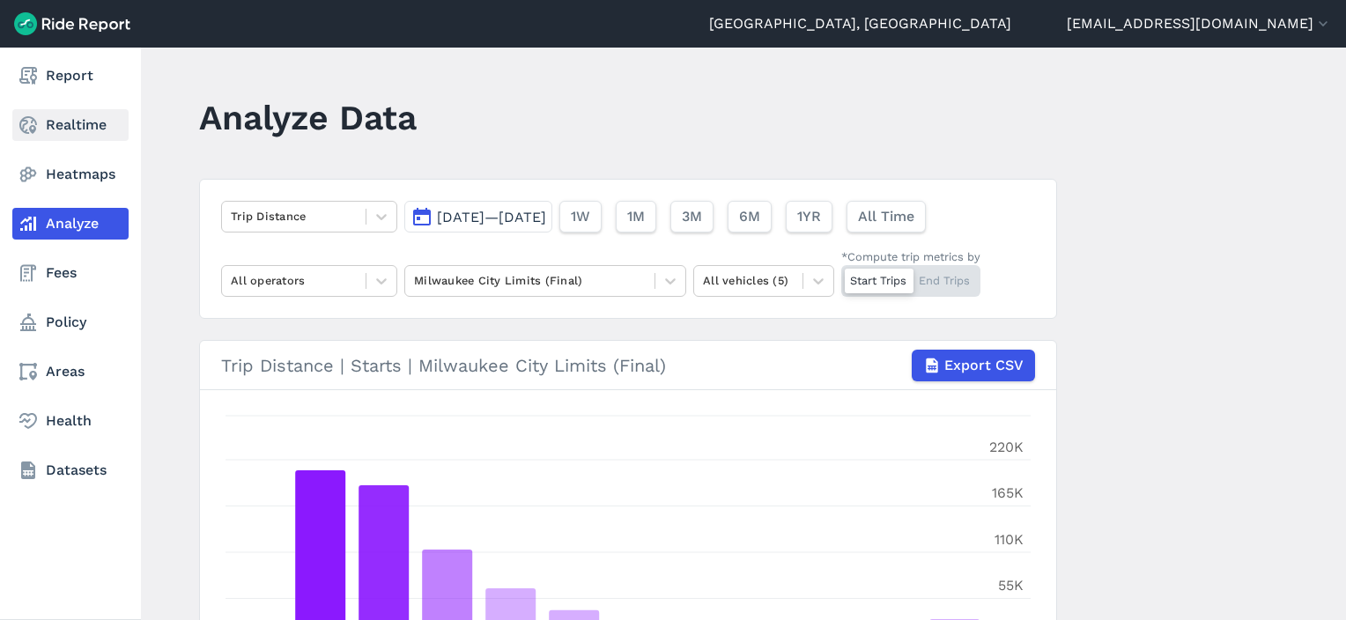
drag, startPoint x: 53, startPoint y: 161, endPoint x: 69, endPoint y: 123, distance: 41.1
click at [53, 161] on link "Heatmaps" at bounding box center [70, 175] width 116 height 32
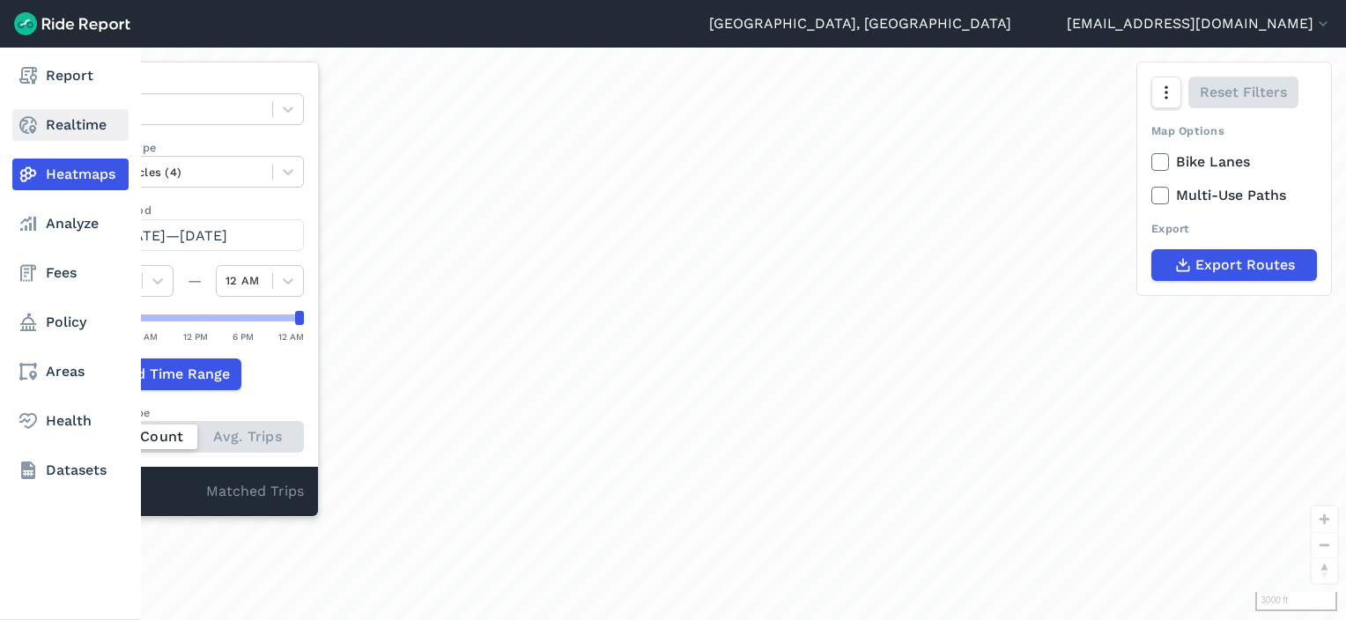
click at [69, 123] on link "Realtime" at bounding box center [70, 125] width 116 height 32
